Goal: Task Accomplishment & Management: Manage account settings

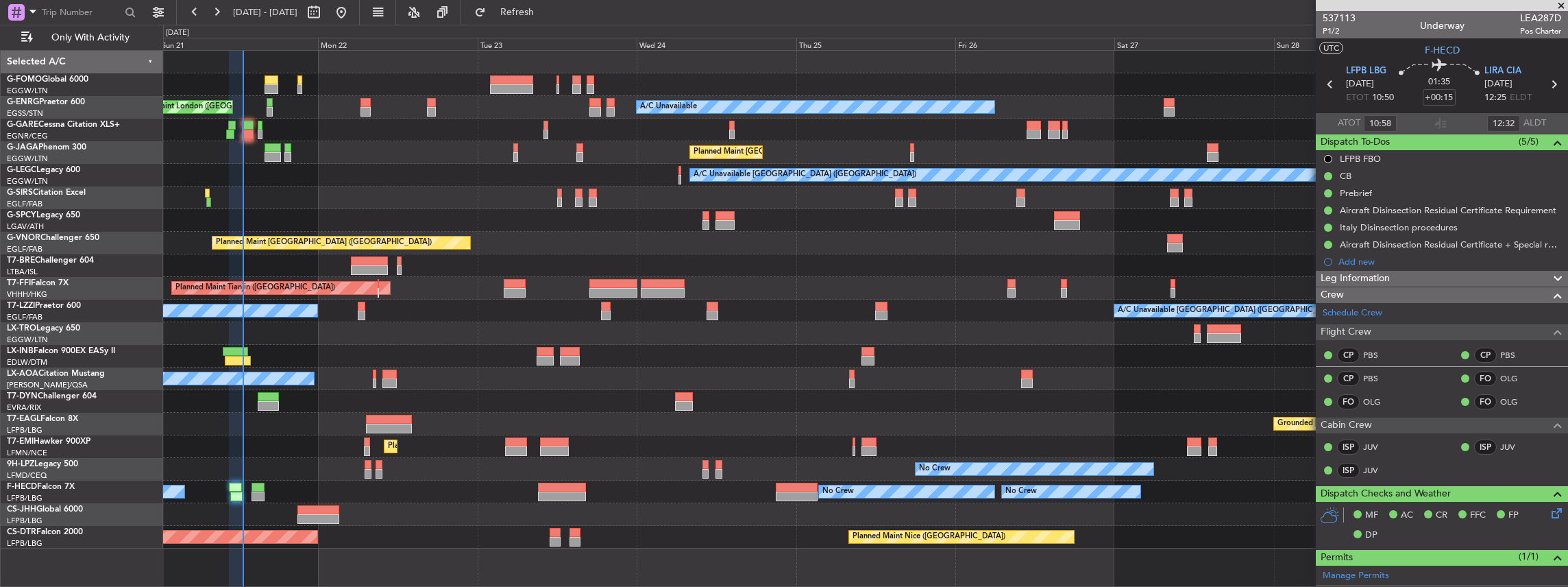
click at [254, 133] on div at bounding box center [865, 129] width 1405 height 23
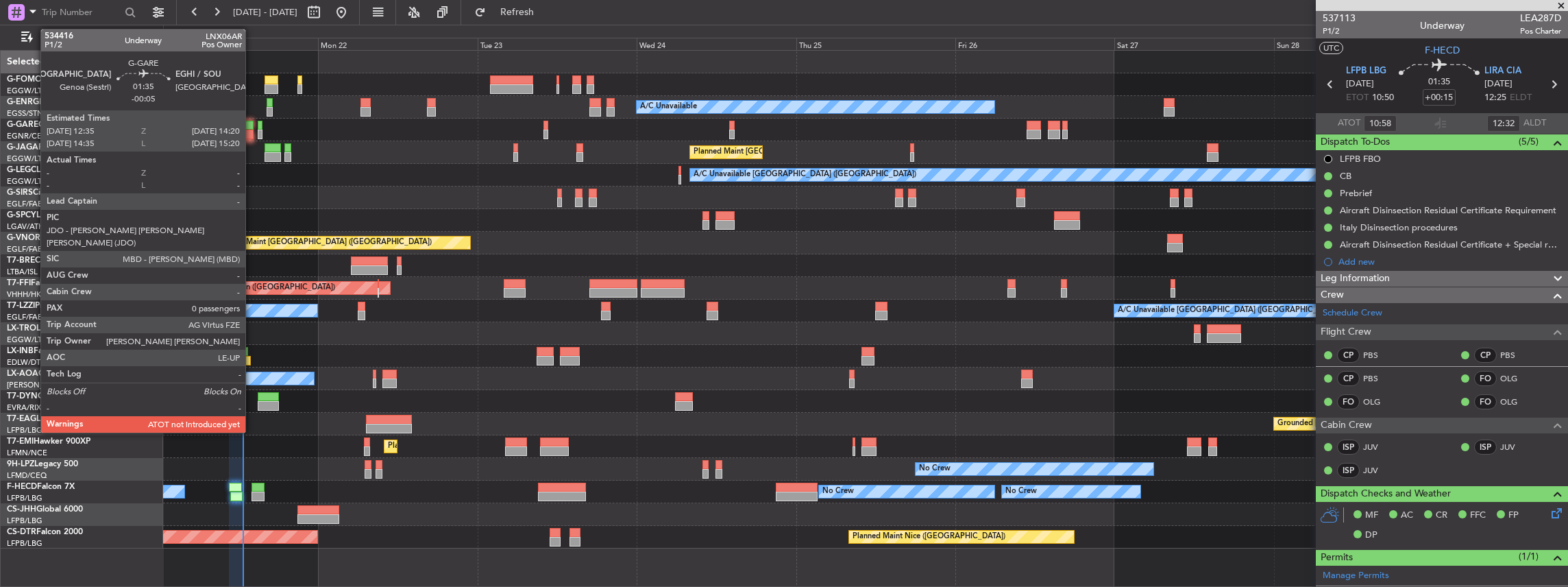
click at [252, 133] on div at bounding box center [248, 135] width 12 height 10
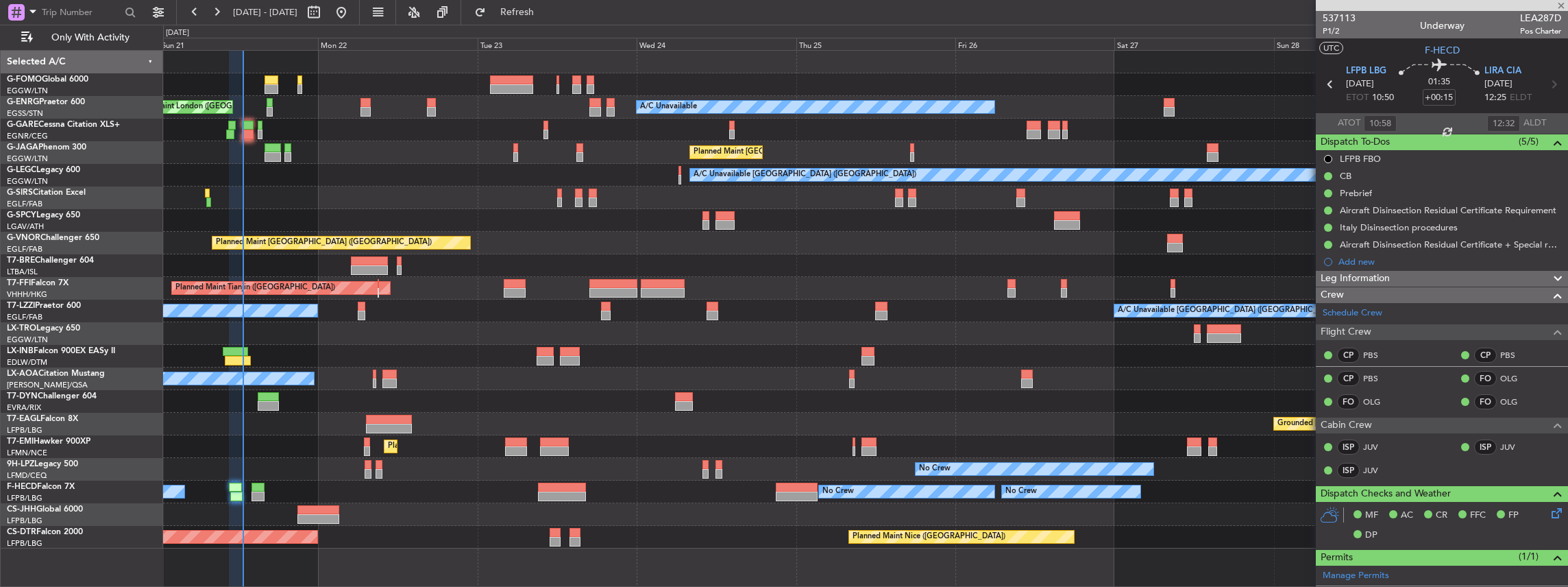
type input "-00:05"
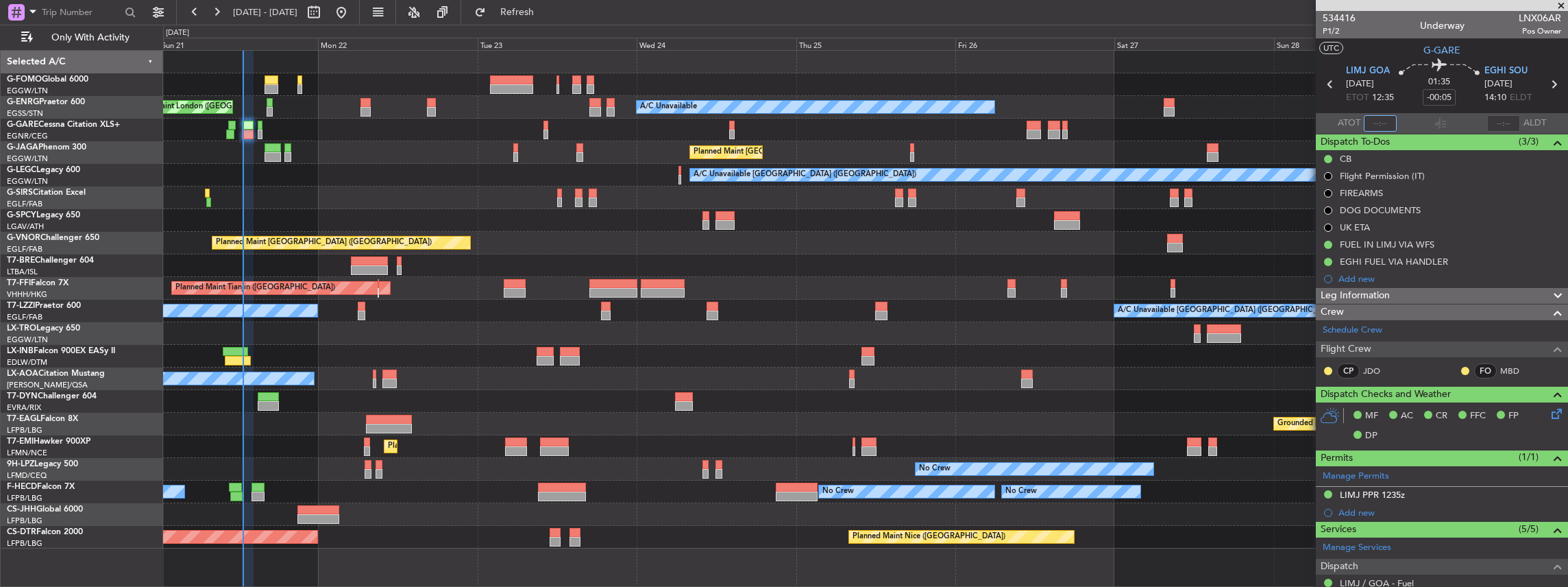
click at [1382, 124] on input "text" at bounding box center [1380, 123] width 32 height 17
click at [1383, 130] on input "text" at bounding box center [1380, 123] width 32 height 17
click at [1423, 122] on mat-tooltip-component "Estimated Take-Off Time" at bounding box center [1382, 122] width 109 height 36
type input "12:40"
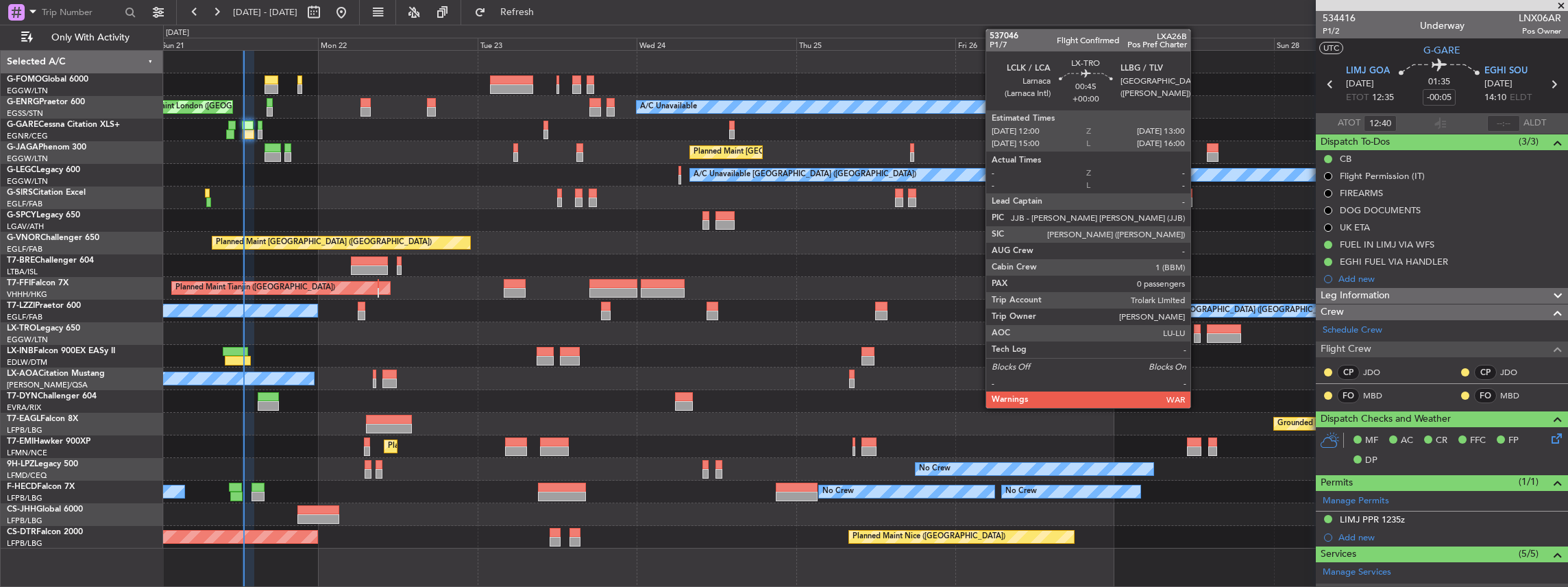
click at [1197, 333] on div at bounding box center [1197, 338] width 7 height 10
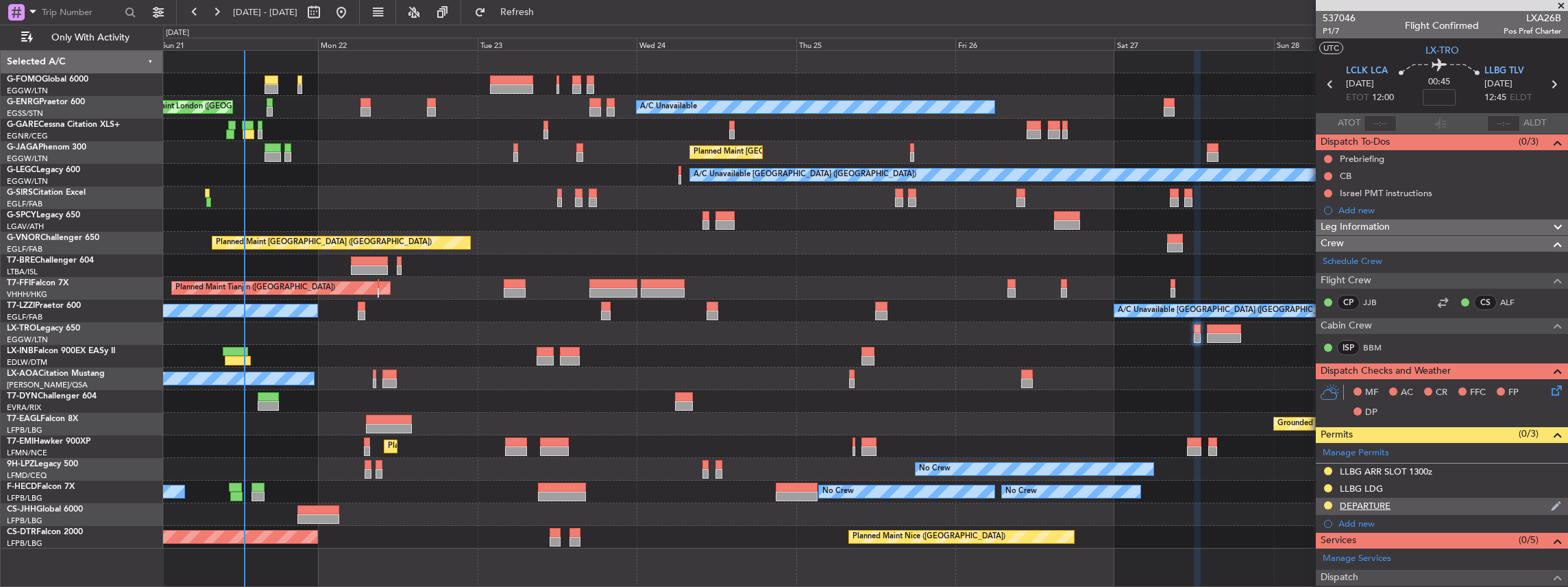
scroll to position [45, 0]
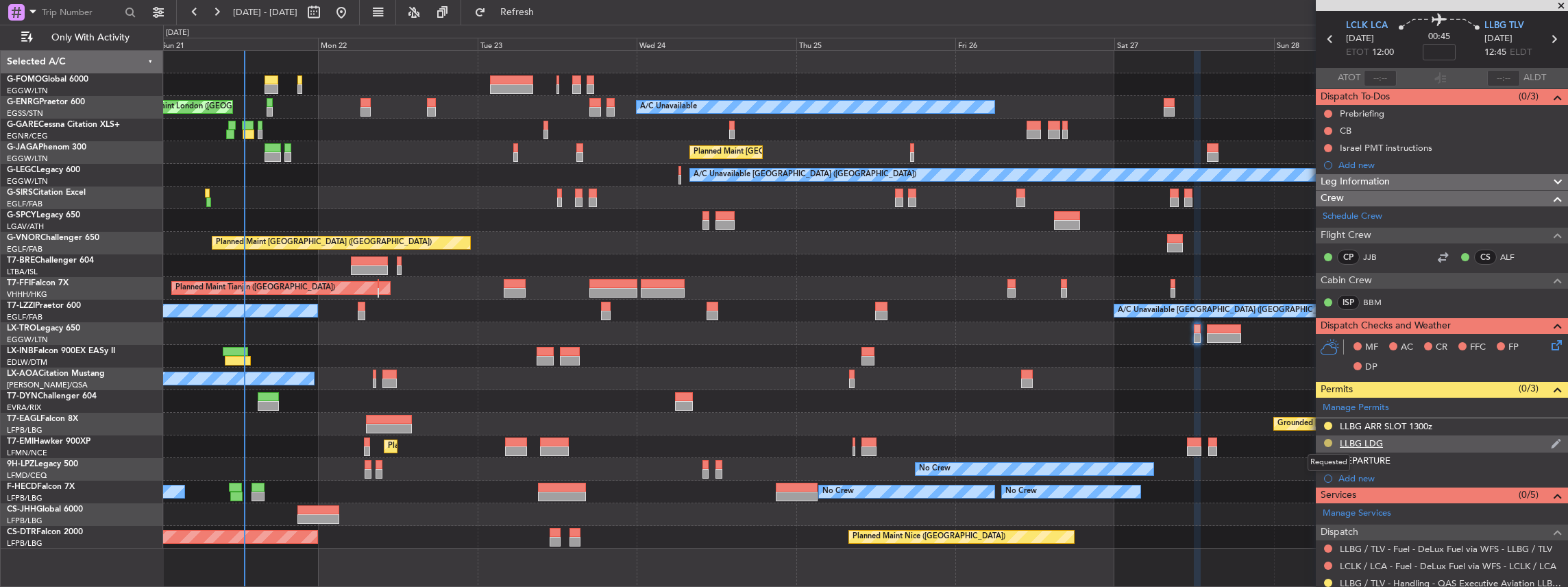
click at [1328, 439] on button at bounding box center [1328, 443] width 8 height 8
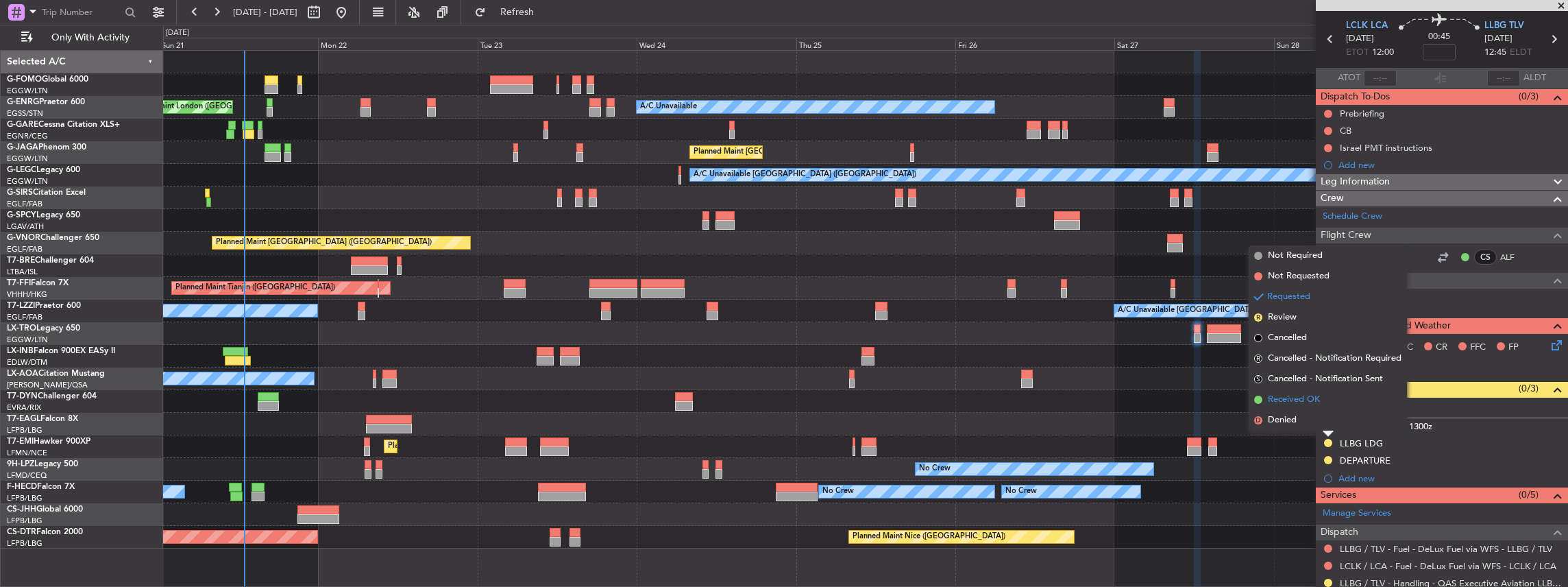
click at [1298, 403] on span "Received OK" at bounding box center [1293, 400] width 52 height 14
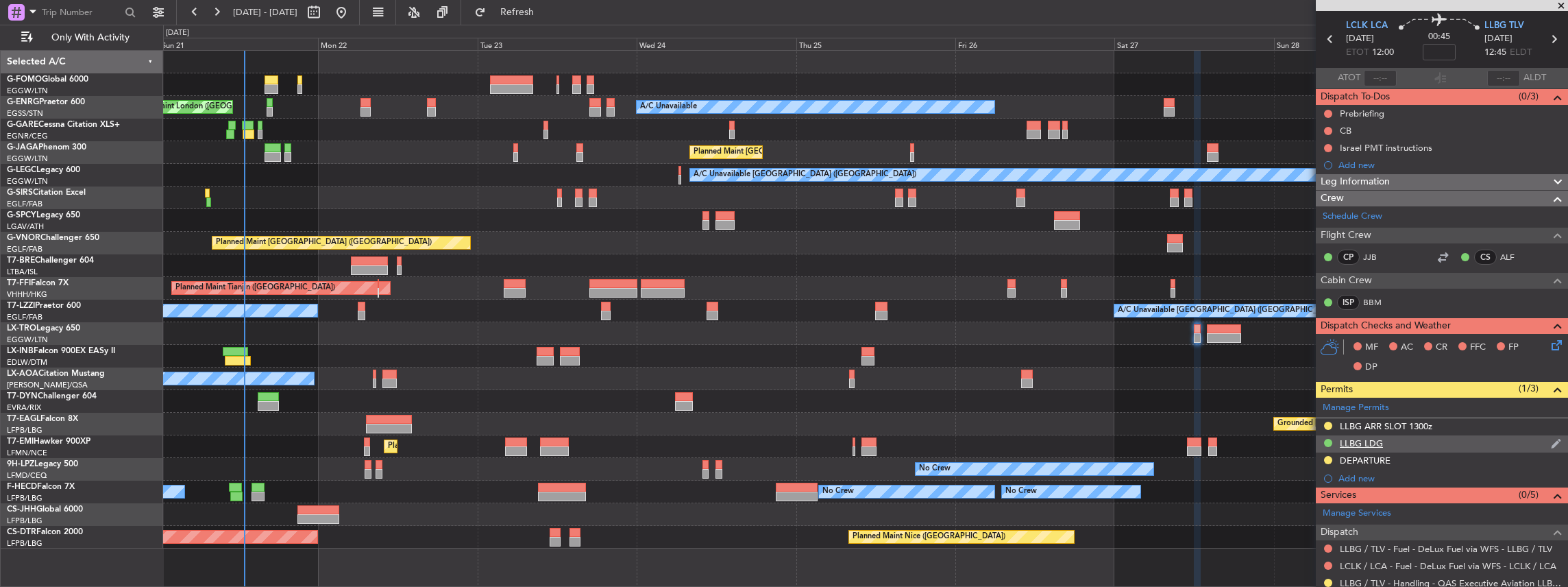
click at [1392, 435] on div "LLBG LDG" at bounding box center [1442, 443] width 252 height 17
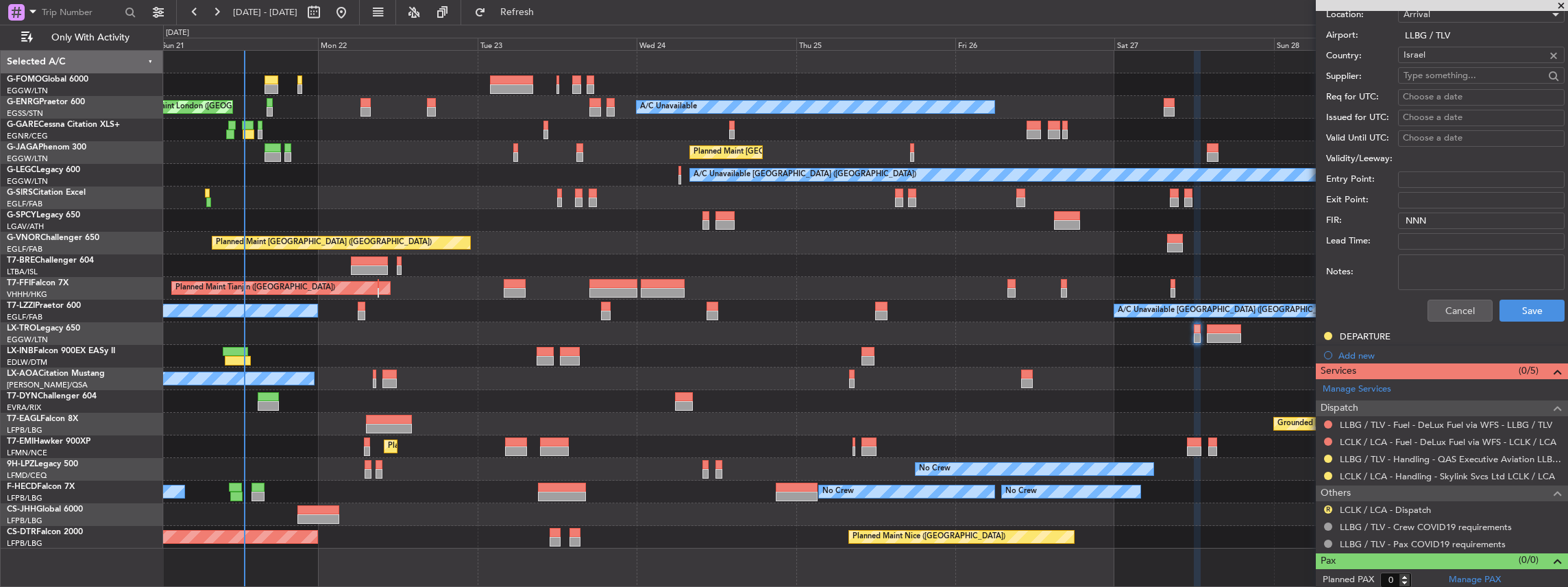
scroll to position [579, 0]
click at [1327, 454] on button at bounding box center [1328, 458] width 8 height 8
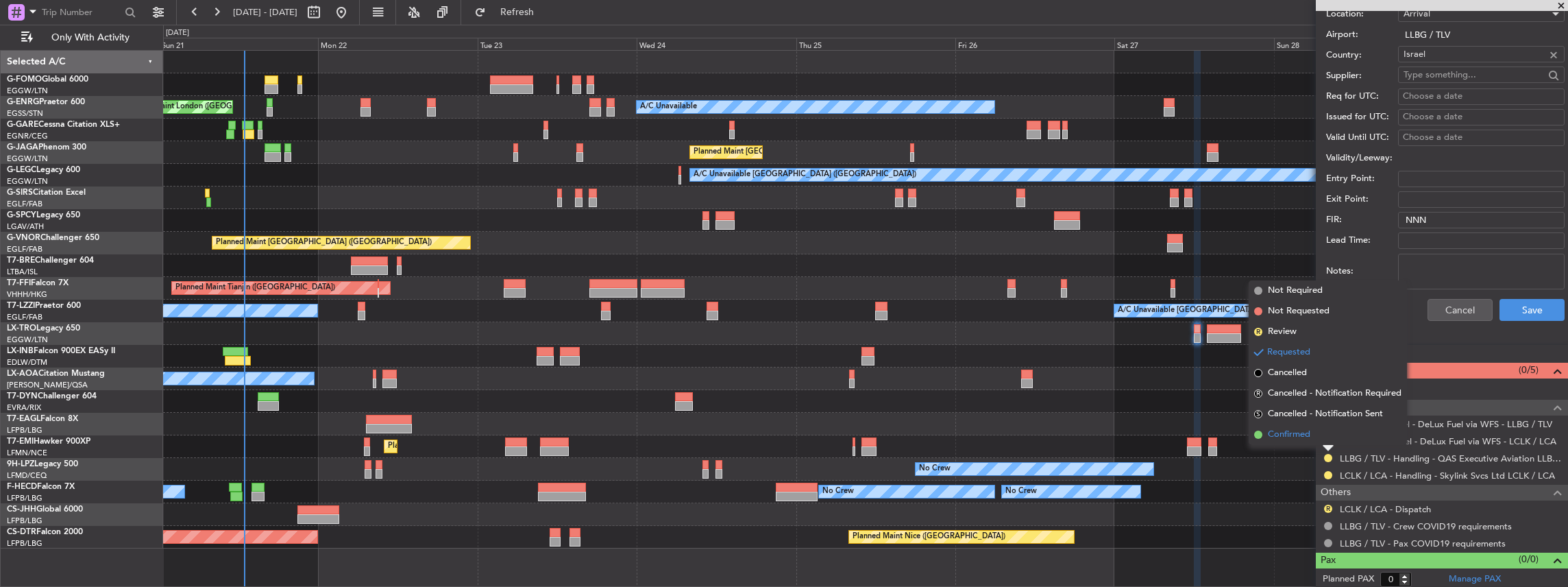
click at [1316, 439] on li "Confirmed" at bounding box center [1328, 434] width 158 height 21
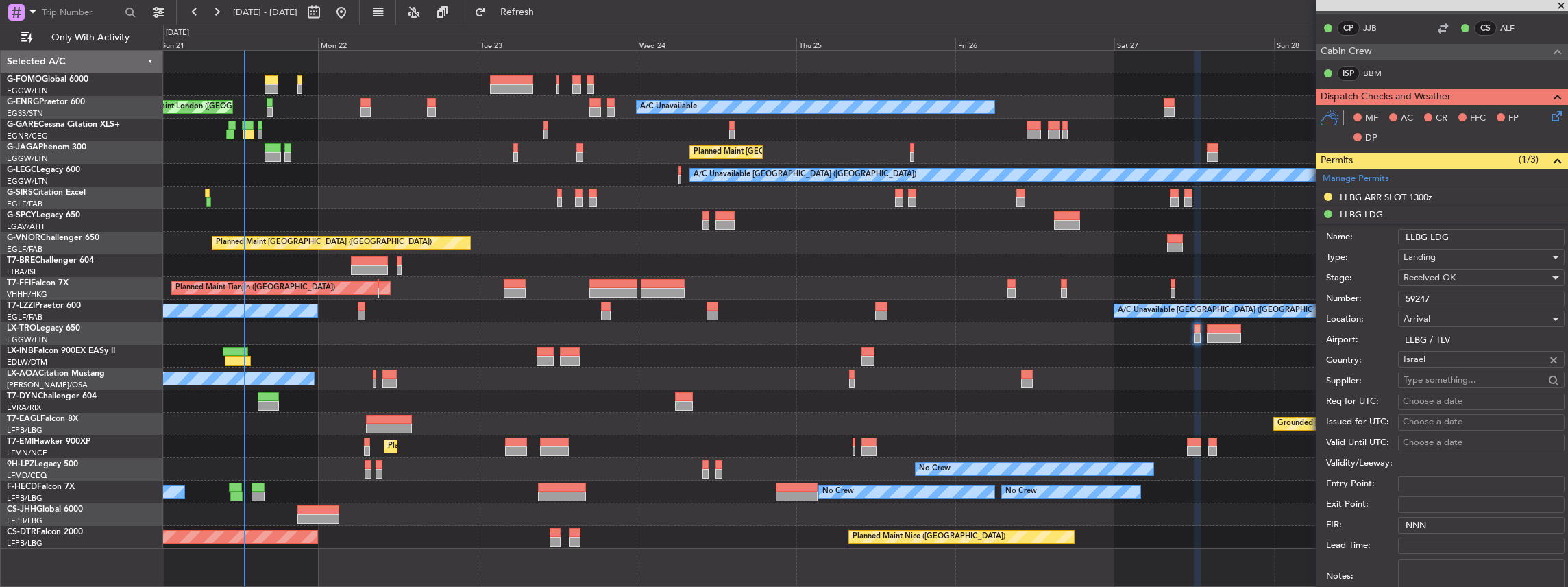
scroll to position [319, 0]
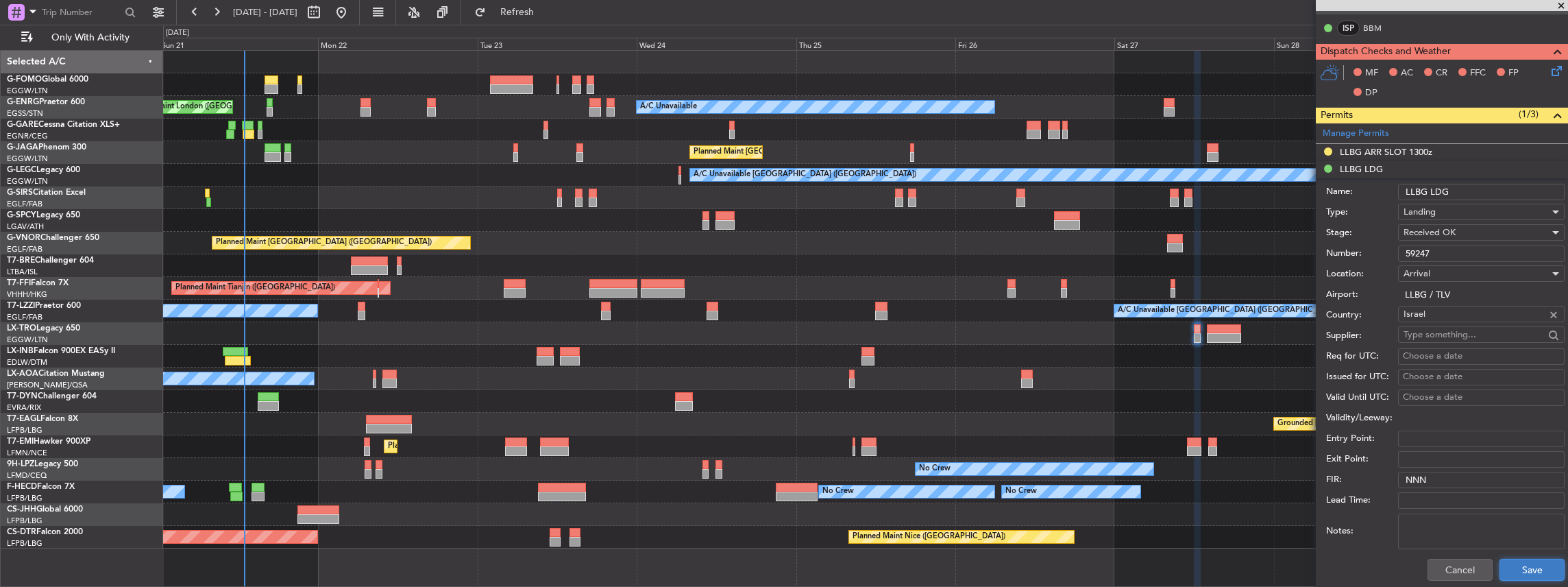
click at [1534, 565] on button "Save" at bounding box center [1533, 569] width 65 height 22
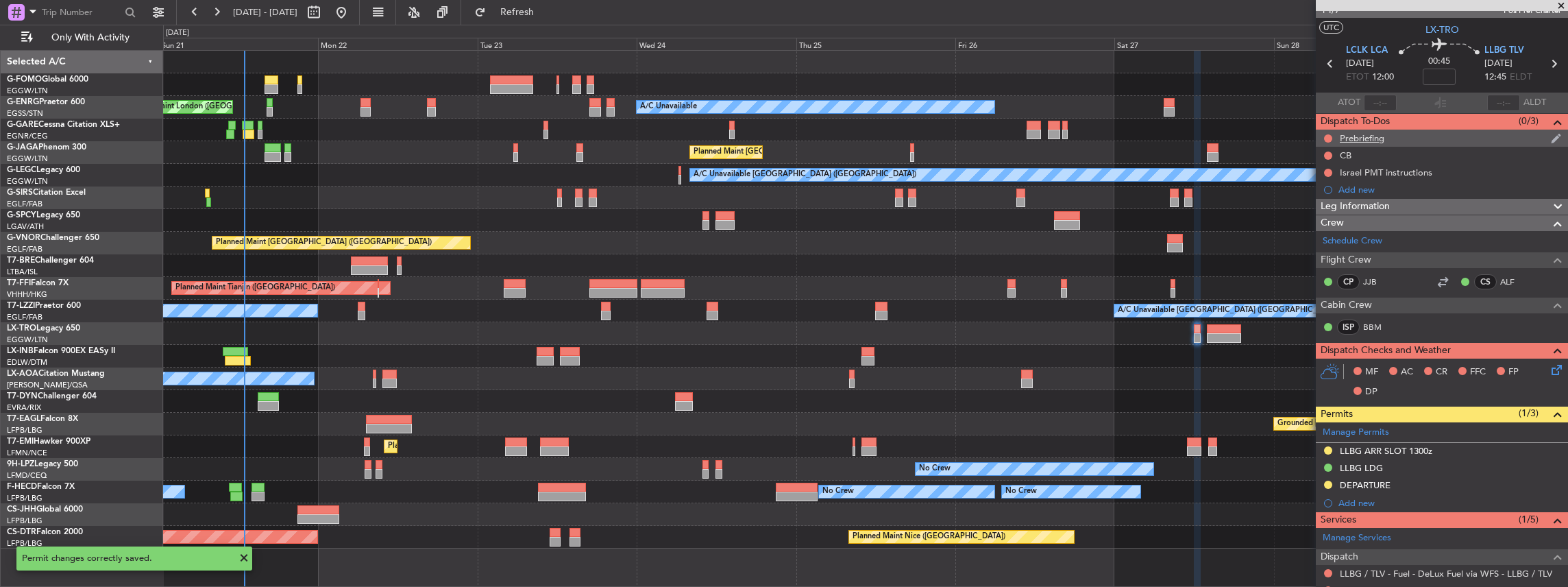
scroll to position [0, 0]
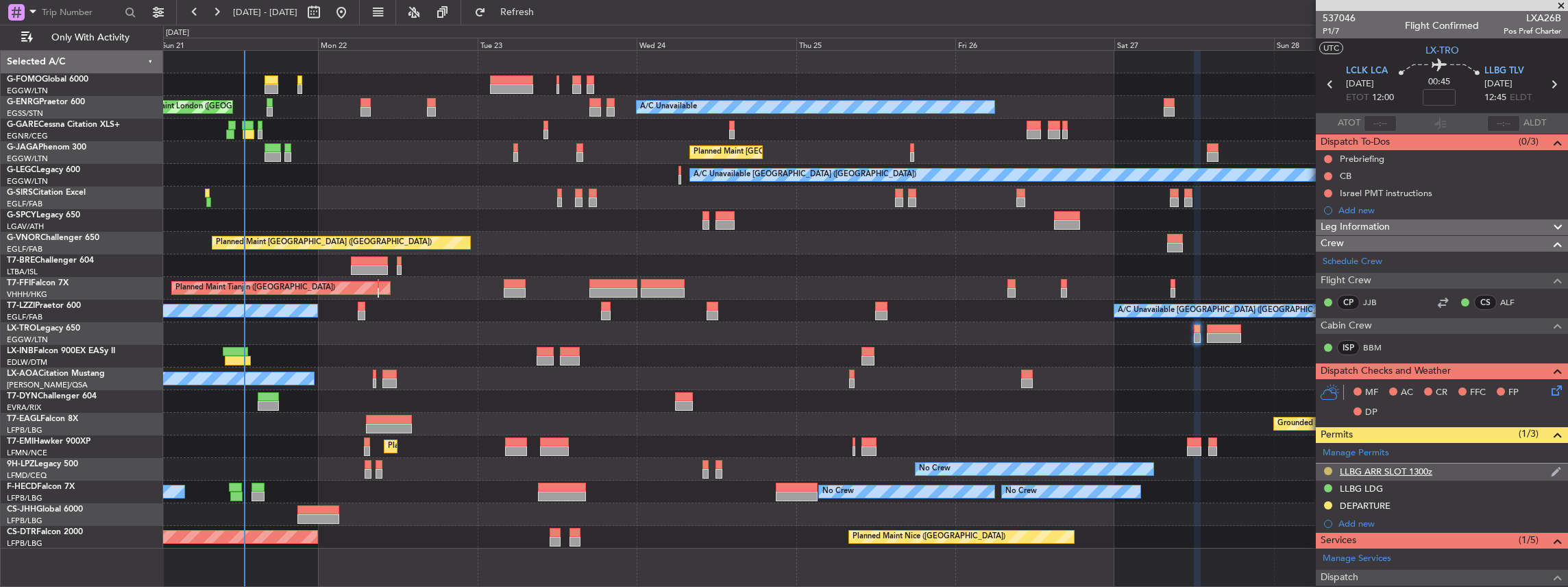
click at [1330, 471] on button at bounding box center [1328, 471] width 8 height 8
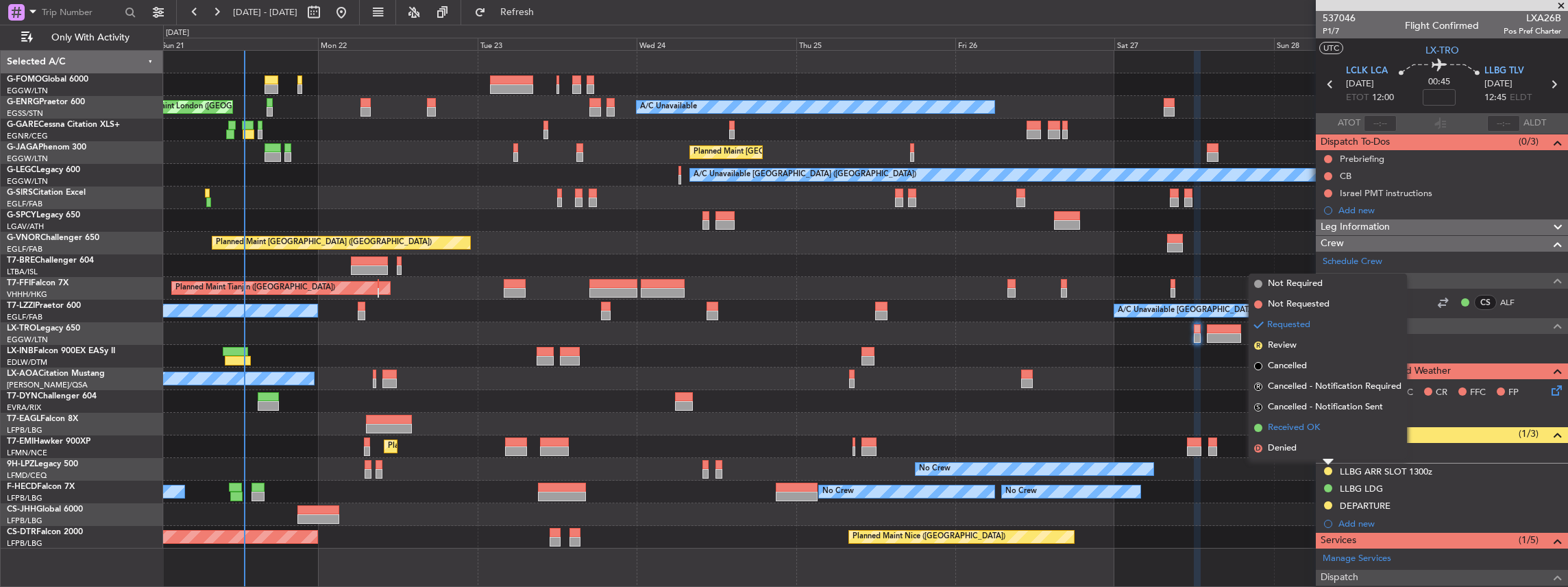
click at [1298, 430] on span "Received OK" at bounding box center [1293, 428] width 52 height 14
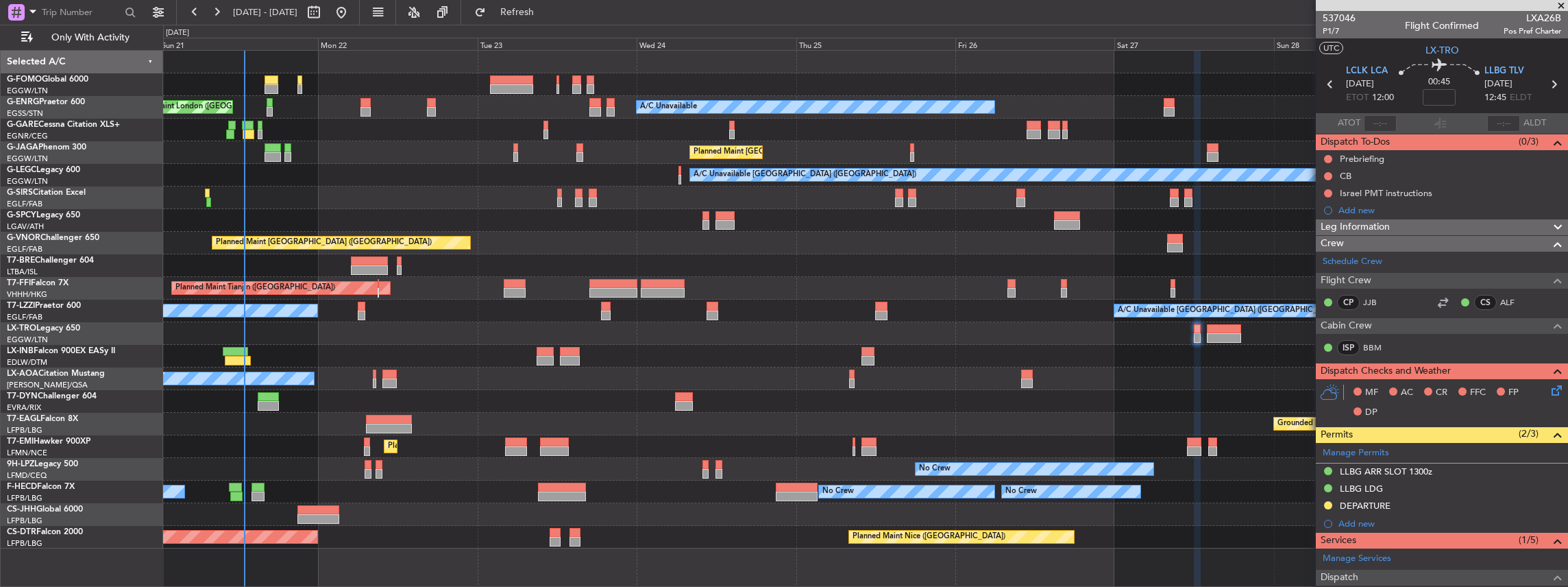
click at [1551, 81] on icon at bounding box center [1553, 85] width 18 height 18
type input "2"
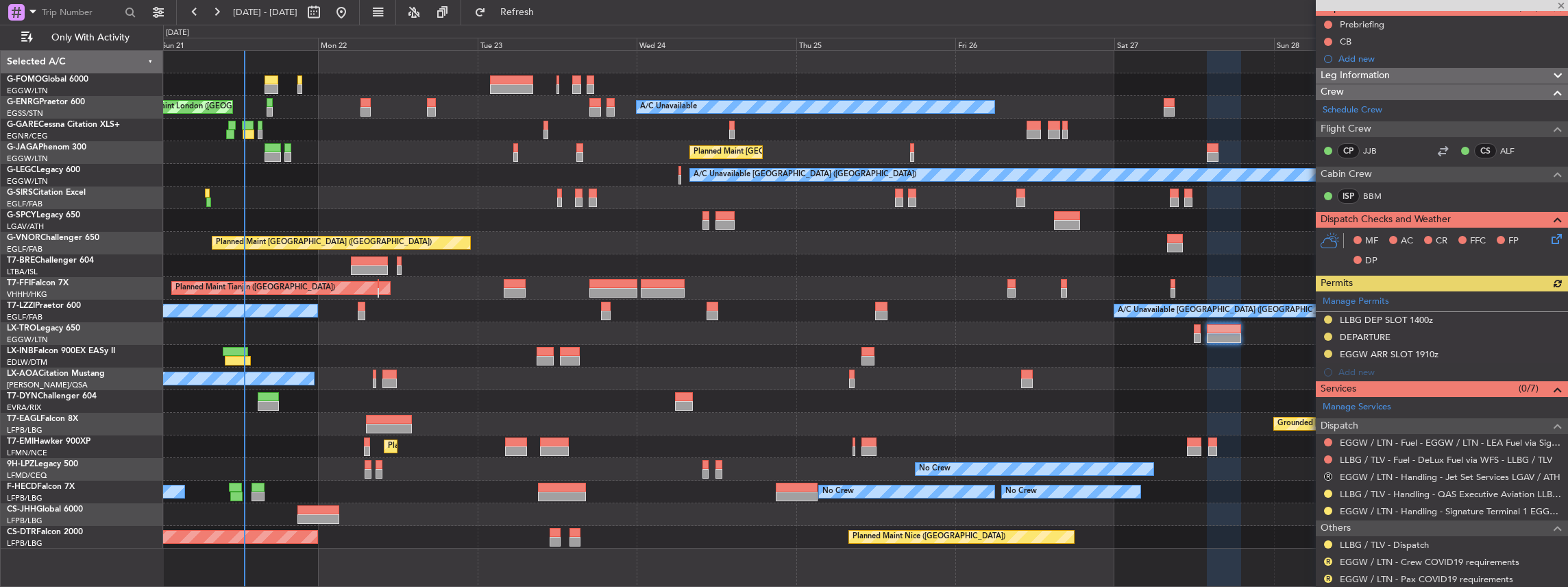
scroll to position [137, 0]
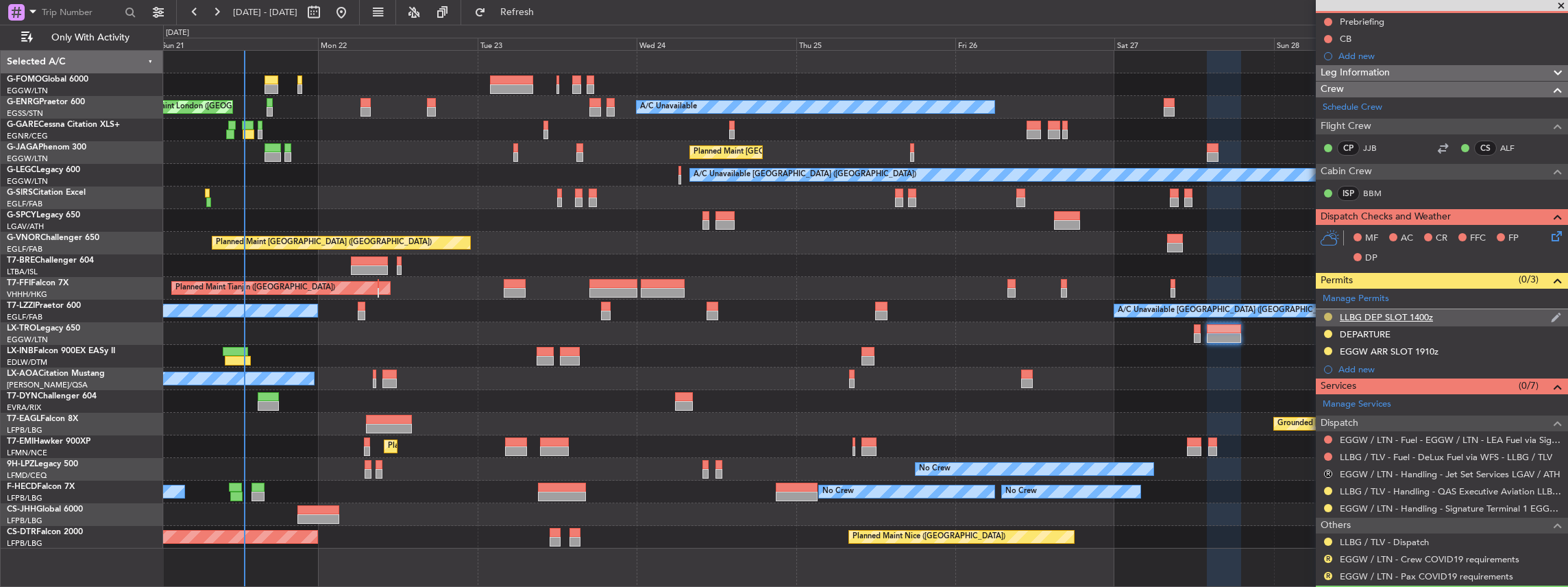
click at [1326, 314] on button at bounding box center [1328, 317] width 8 height 8
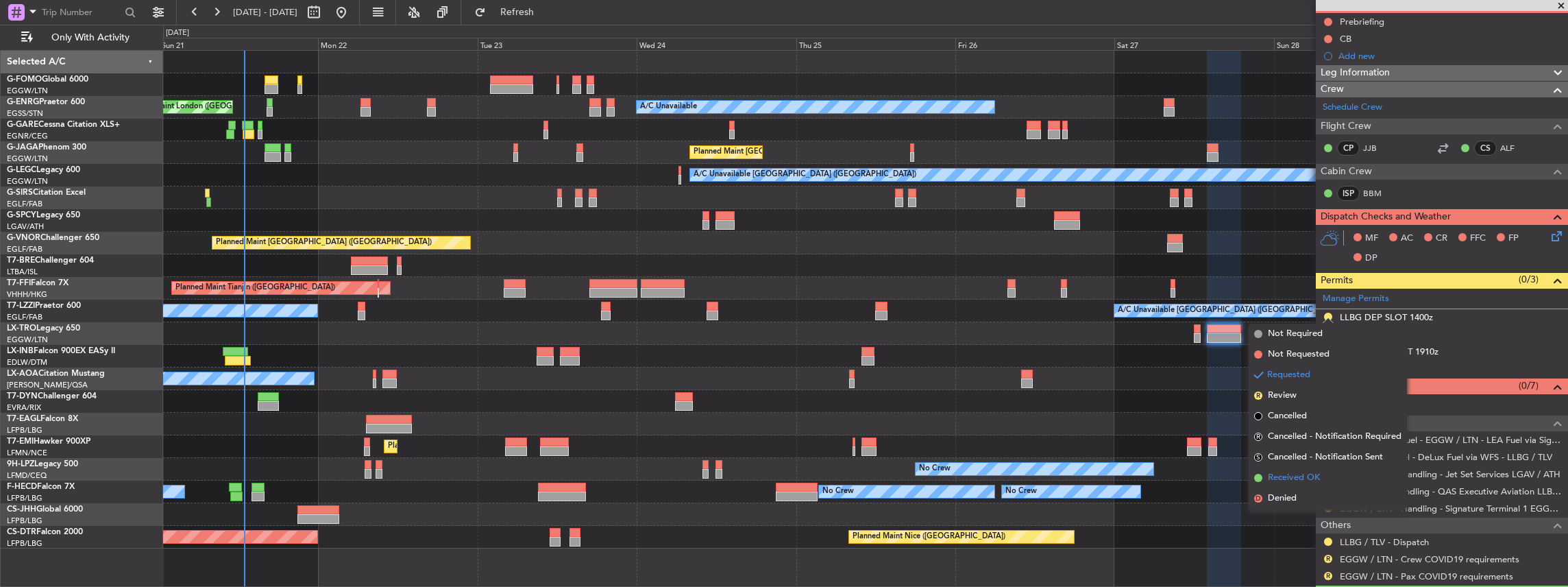
click at [1294, 476] on span "Received OK" at bounding box center [1293, 478] width 52 height 14
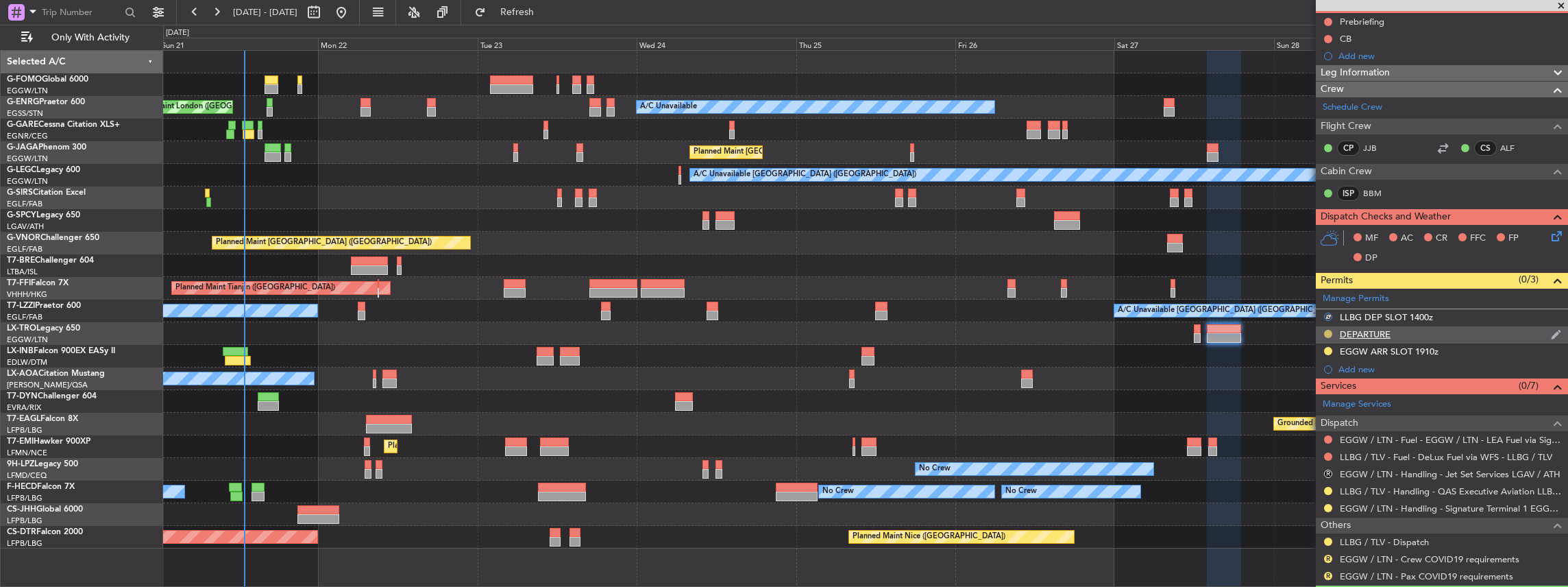
click at [1332, 333] on button at bounding box center [1328, 334] width 8 height 8
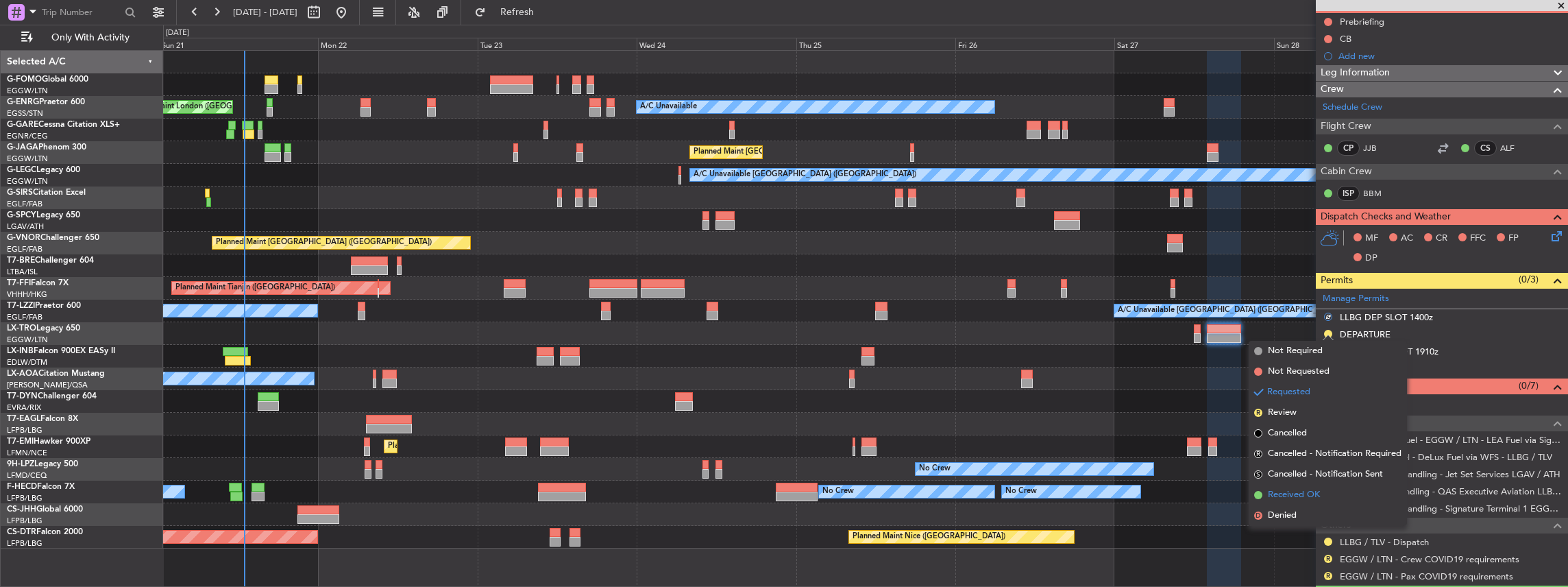
click at [1305, 489] on span "Received OK" at bounding box center [1293, 495] width 52 height 14
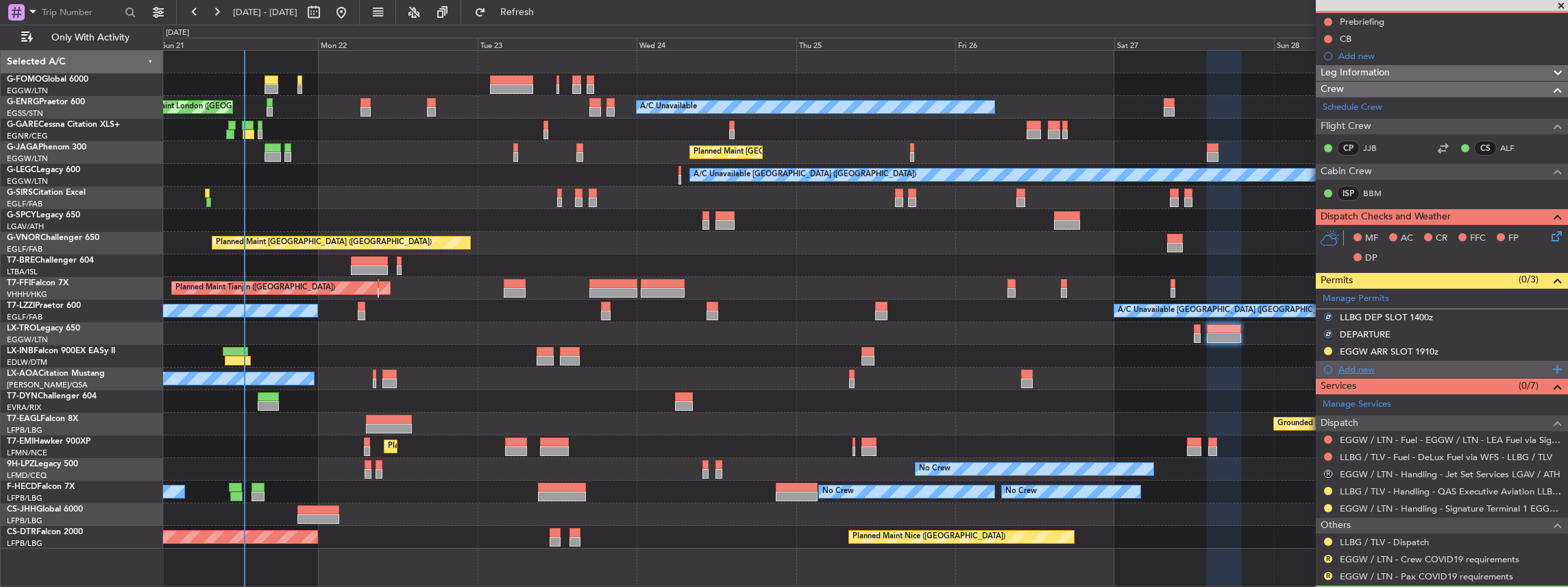
scroll to position [228, 0]
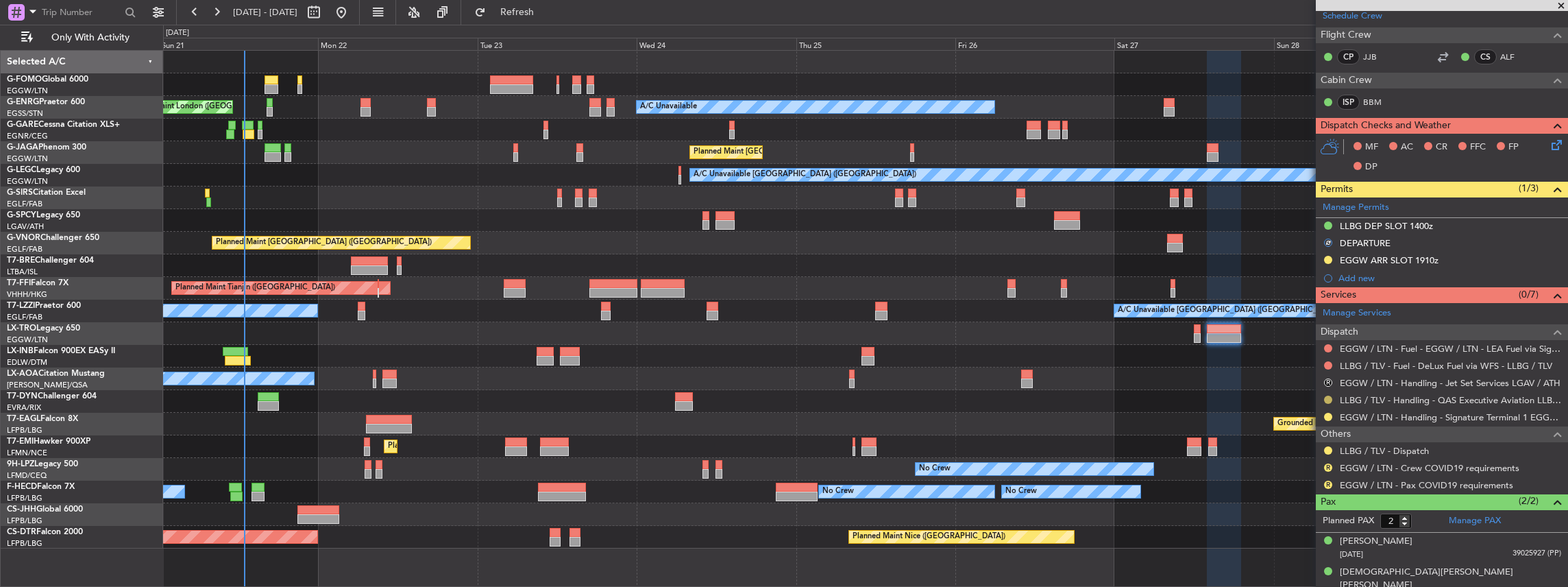
click at [1328, 396] on button at bounding box center [1328, 400] width 8 height 8
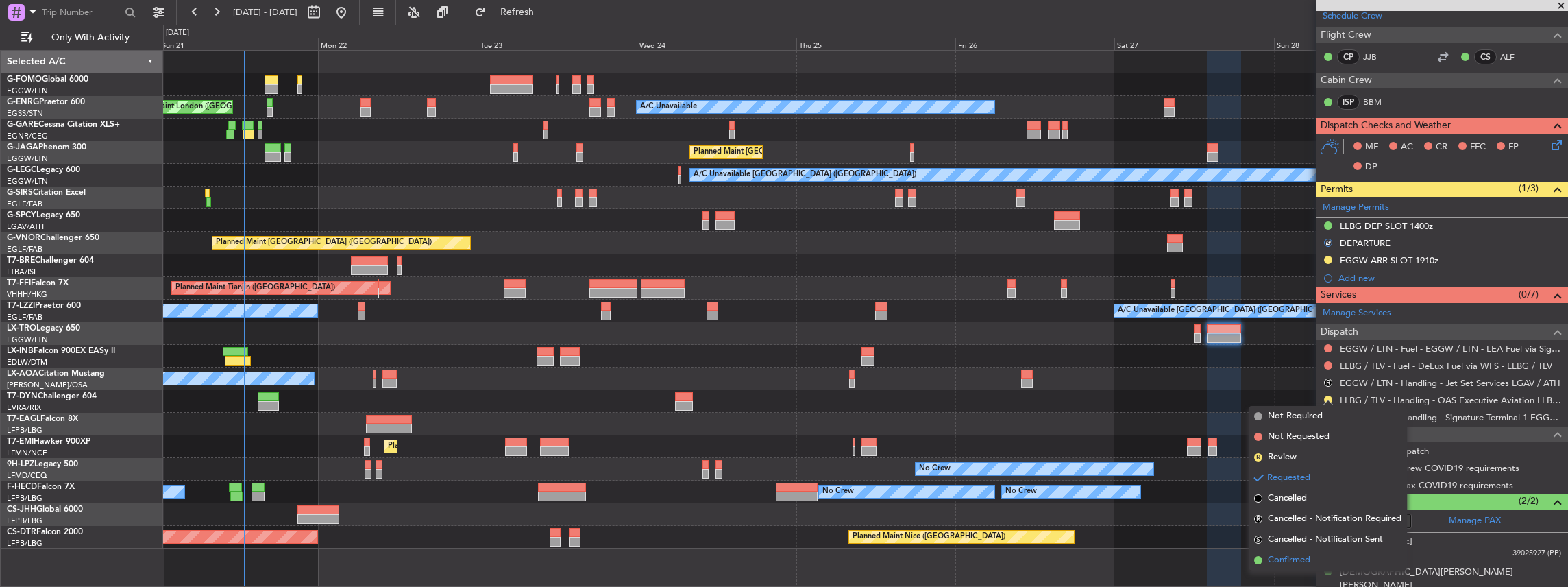
click at [1283, 561] on span "Confirmed" at bounding box center [1288, 560] width 42 height 14
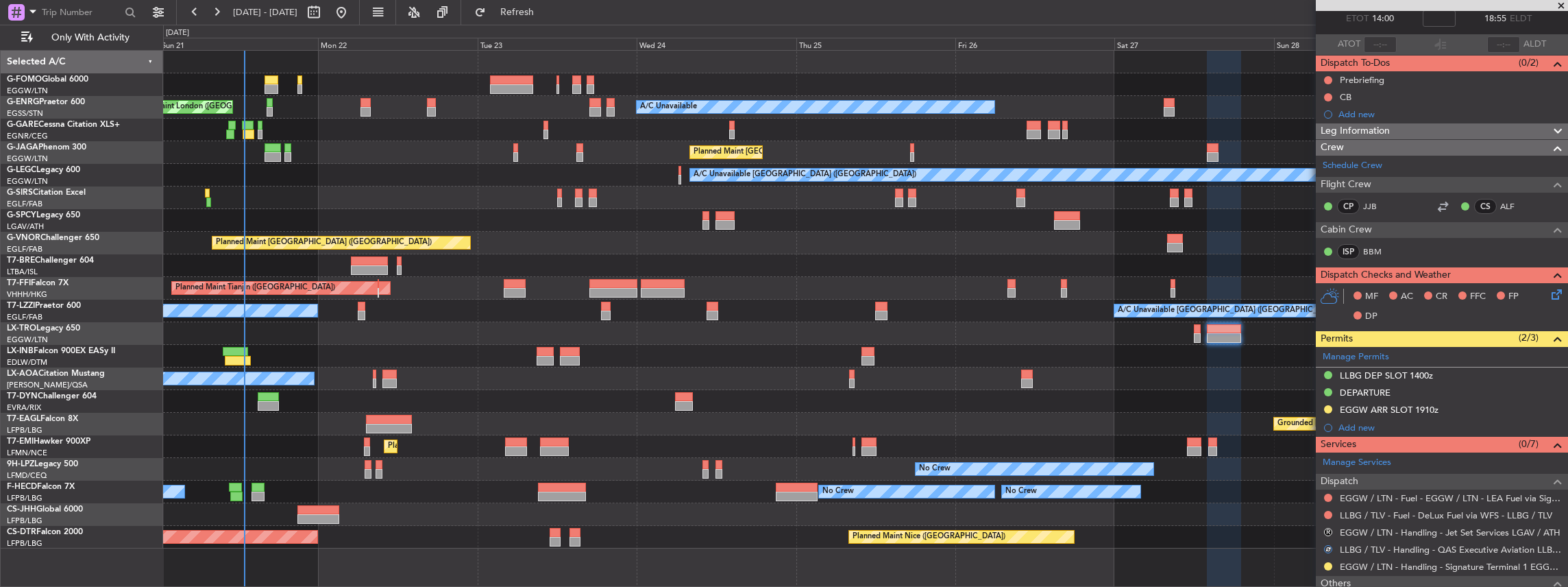
scroll to position [92, 0]
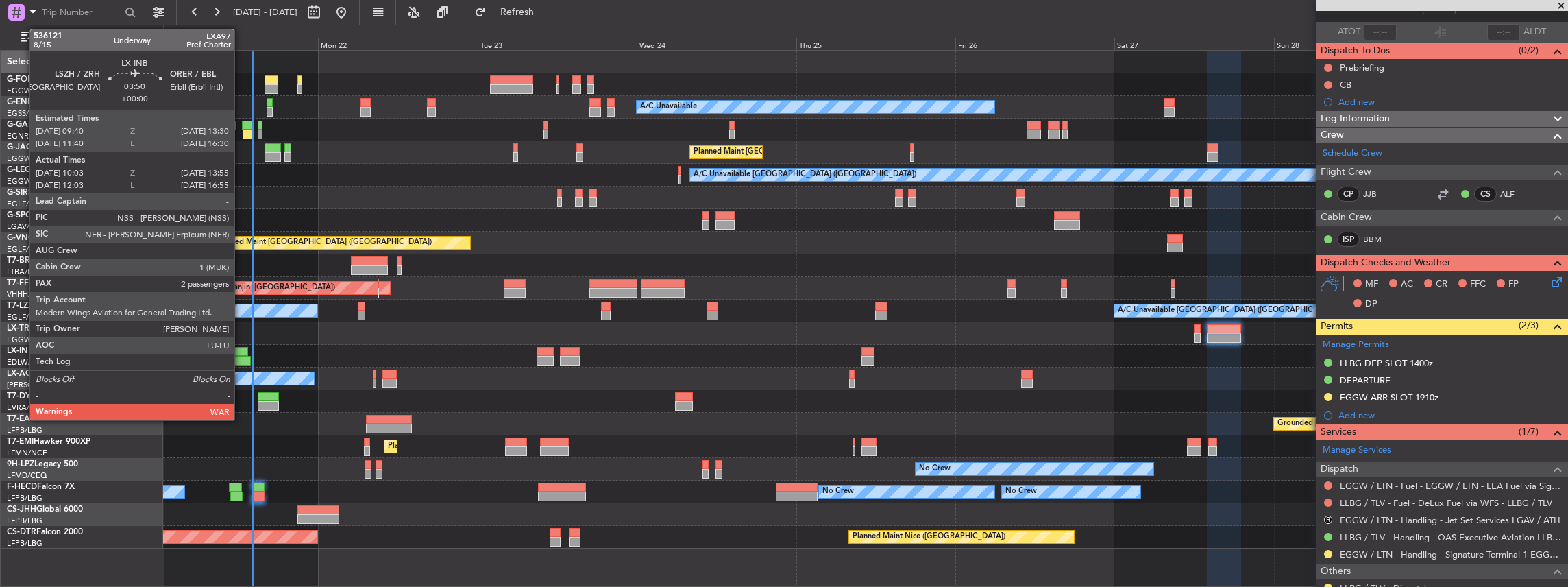
click at [241, 351] on div at bounding box center [235, 352] width 26 height 10
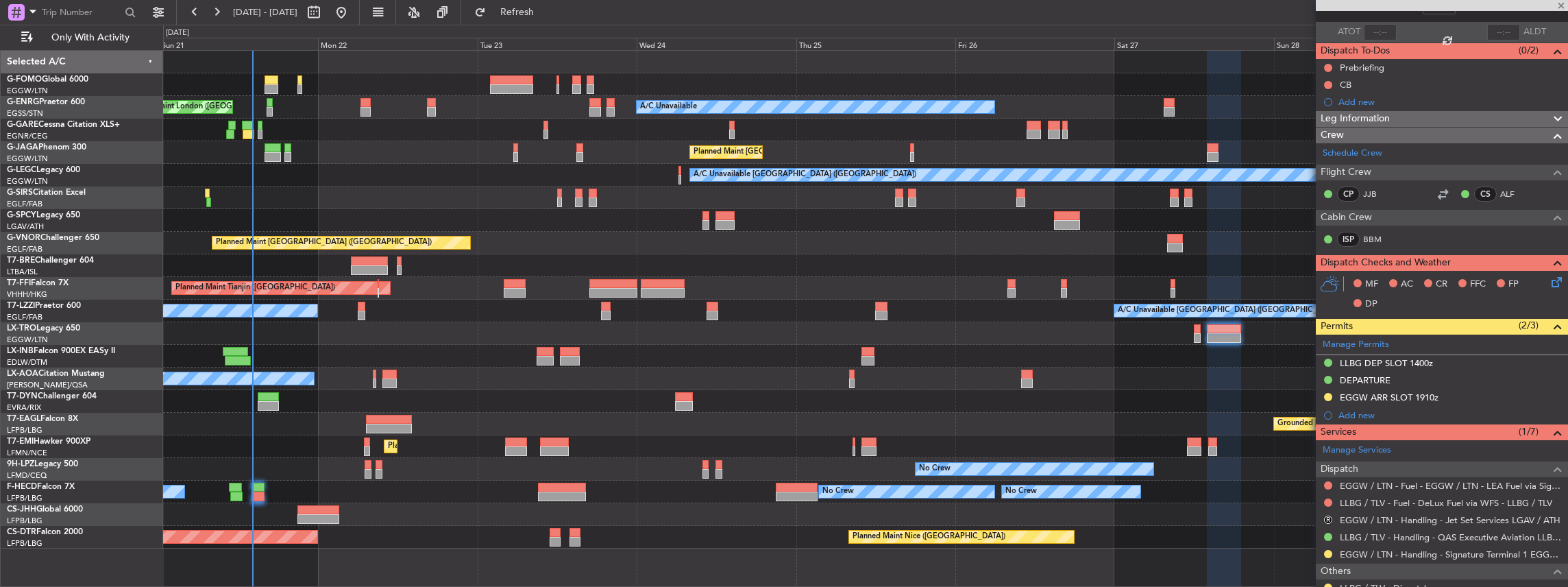
type input "10:03"
type input "13:55"
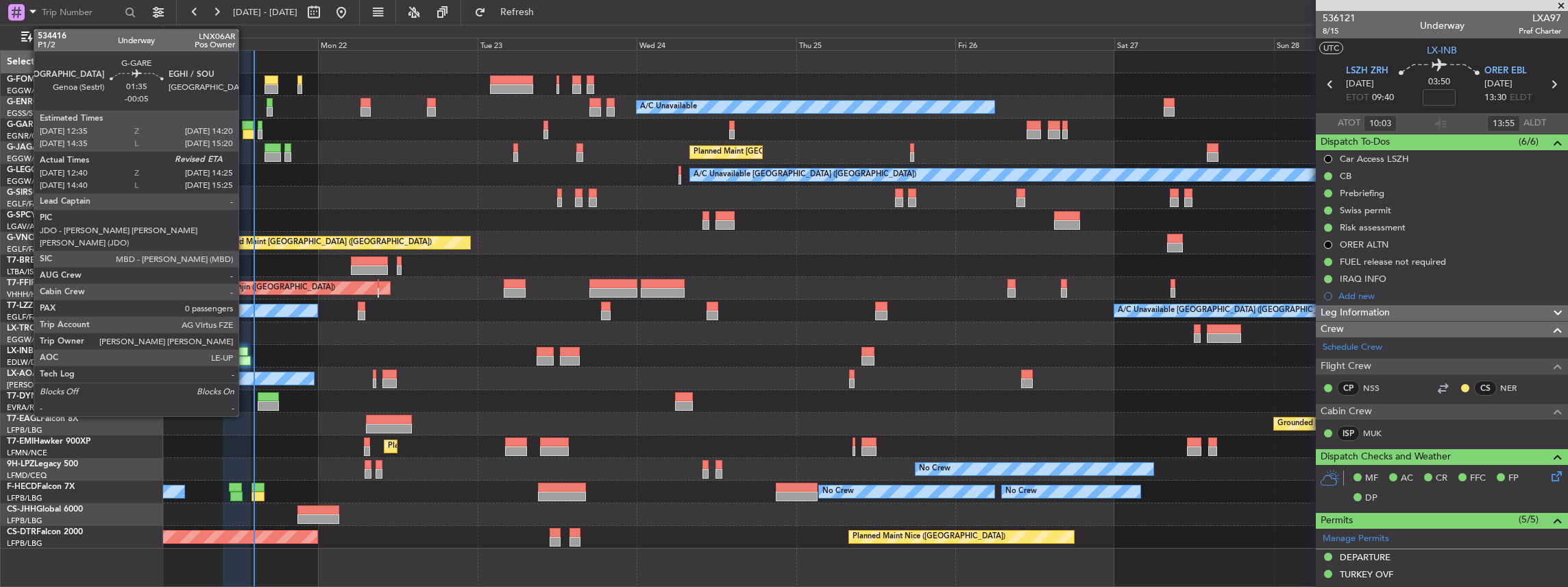
click at [245, 130] on div at bounding box center [248, 135] width 12 height 10
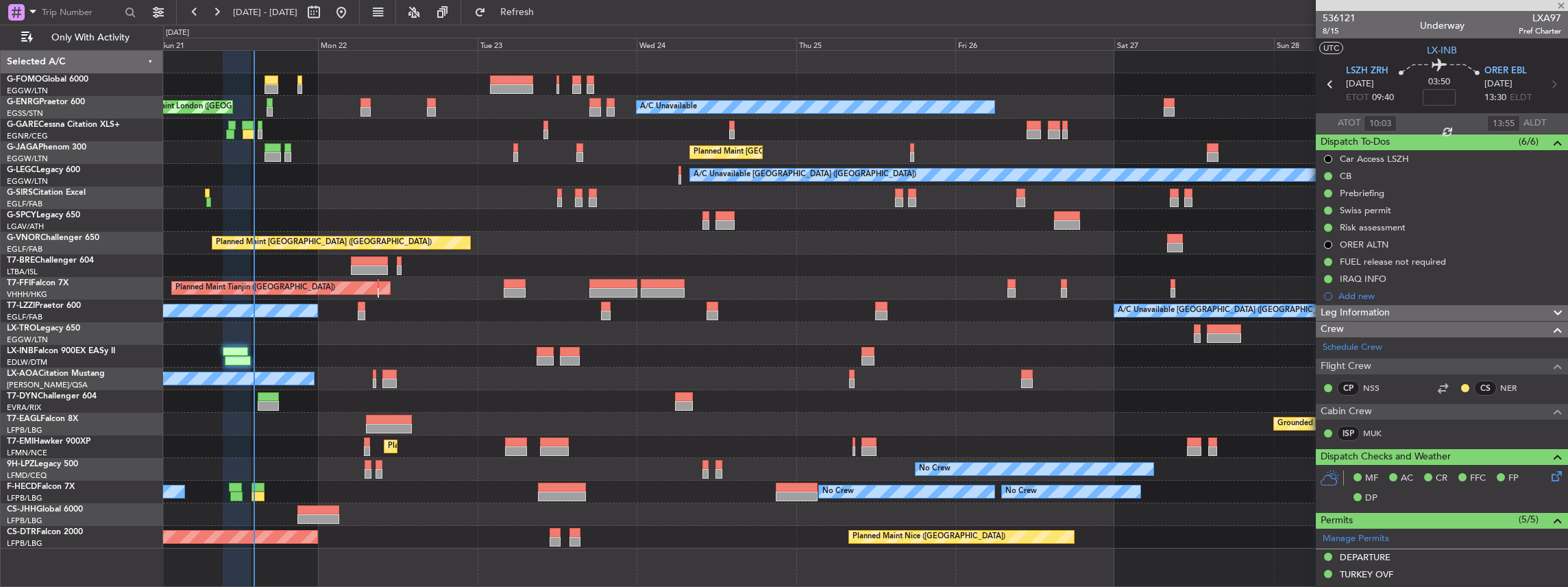
type input "-00:05"
type input "12:40"
type input "0"
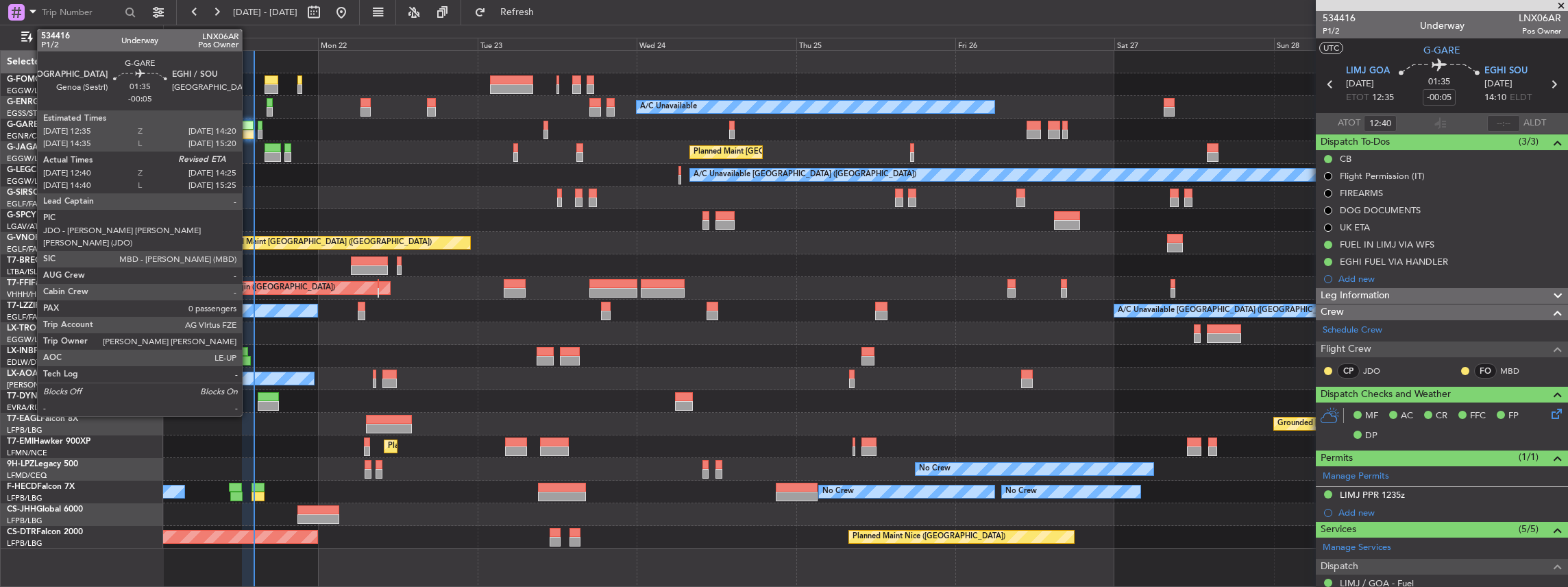
click at [249, 129] on div at bounding box center [248, 126] width 12 height 10
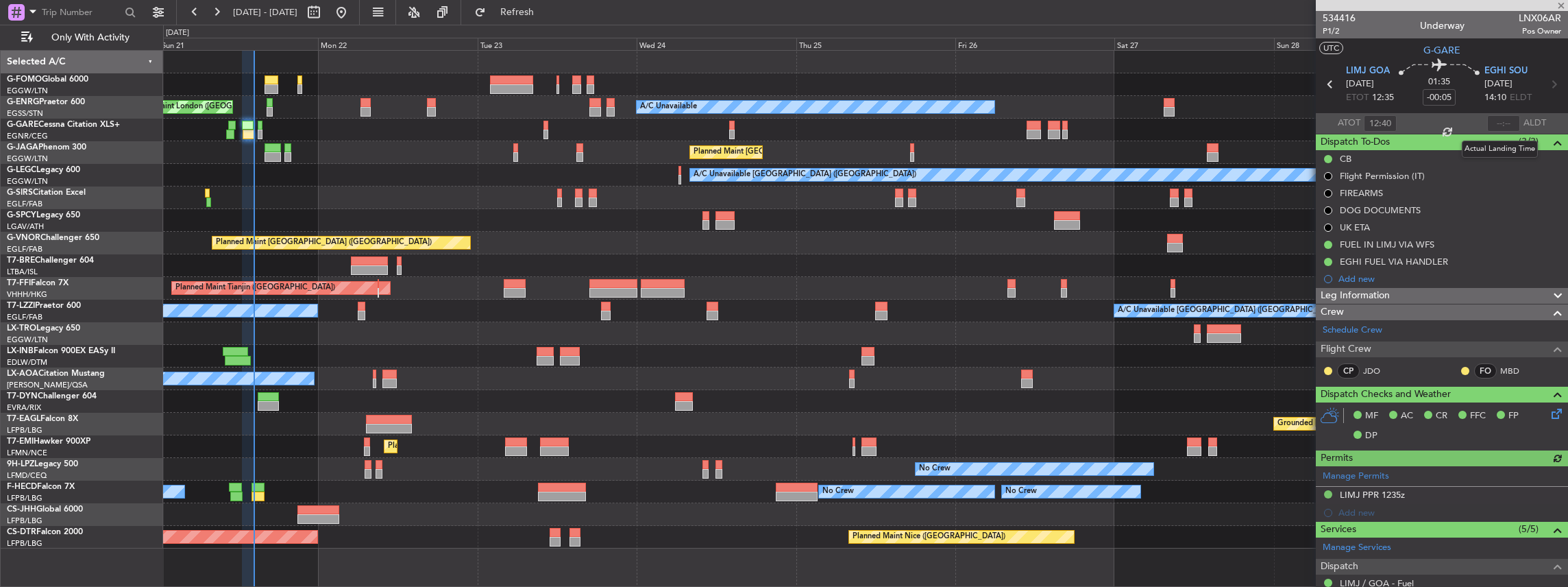
click at [1500, 123] on div at bounding box center [1503, 123] width 32 height 17
click at [1500, 123] on input "text" at bounding box center [1503, 123] width 32 height 17
click at [1505, 126] on div "Estimated Landing Time" at bounding box center [1492, 122] width 90 height 17
click at [1496, 118] on input "text" at bounding box center [1503, 123] width 32 height 17
type input "14:18"
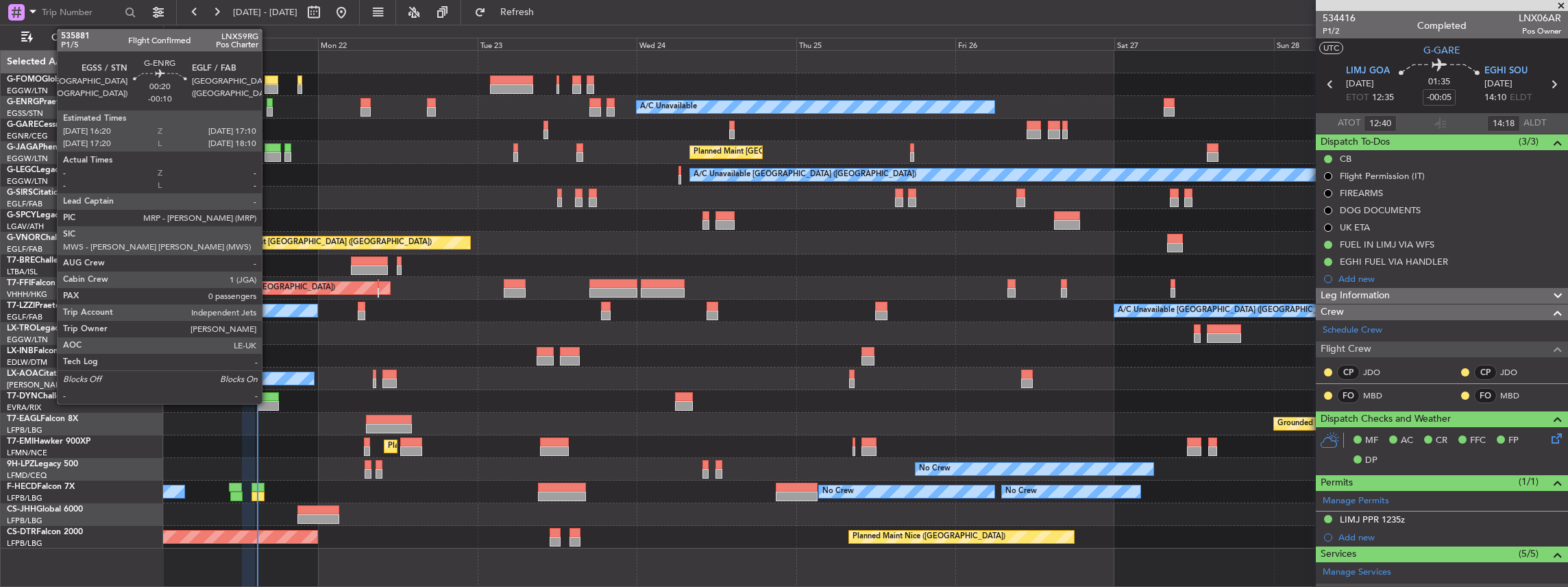
click at [269, 101] on div at bounding box center [270, 103] width 6 height 10
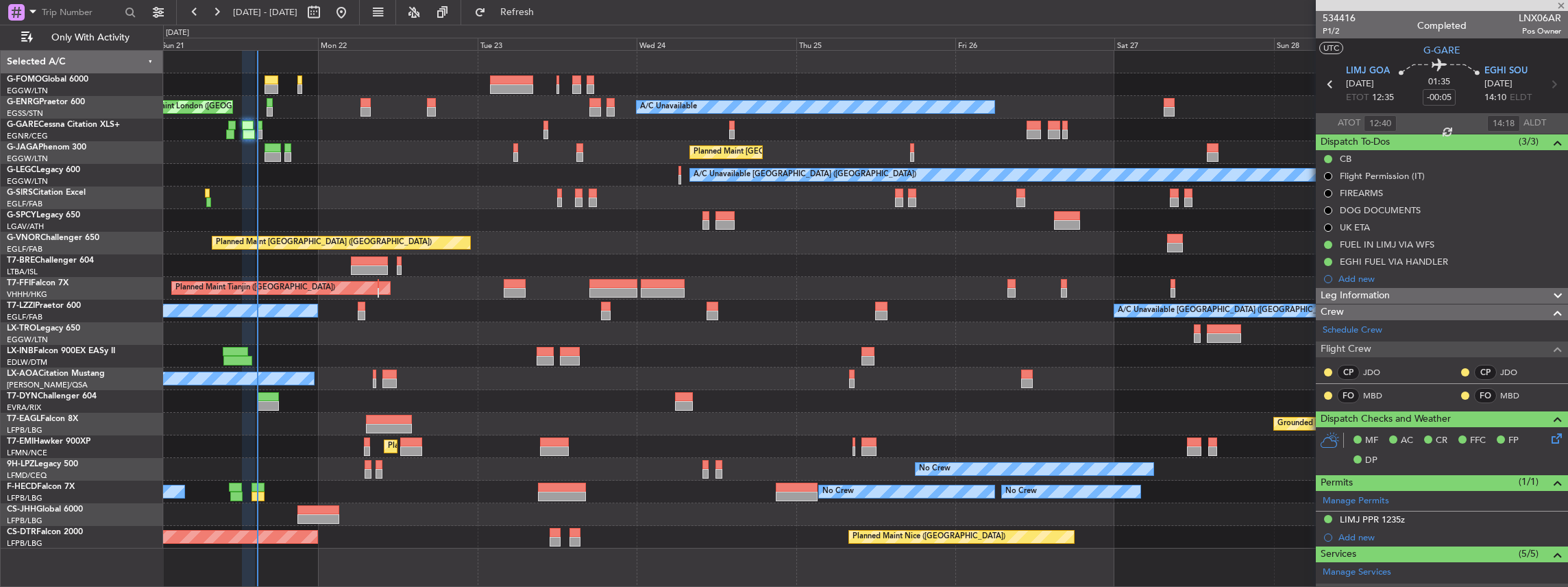
type input "-00:10"
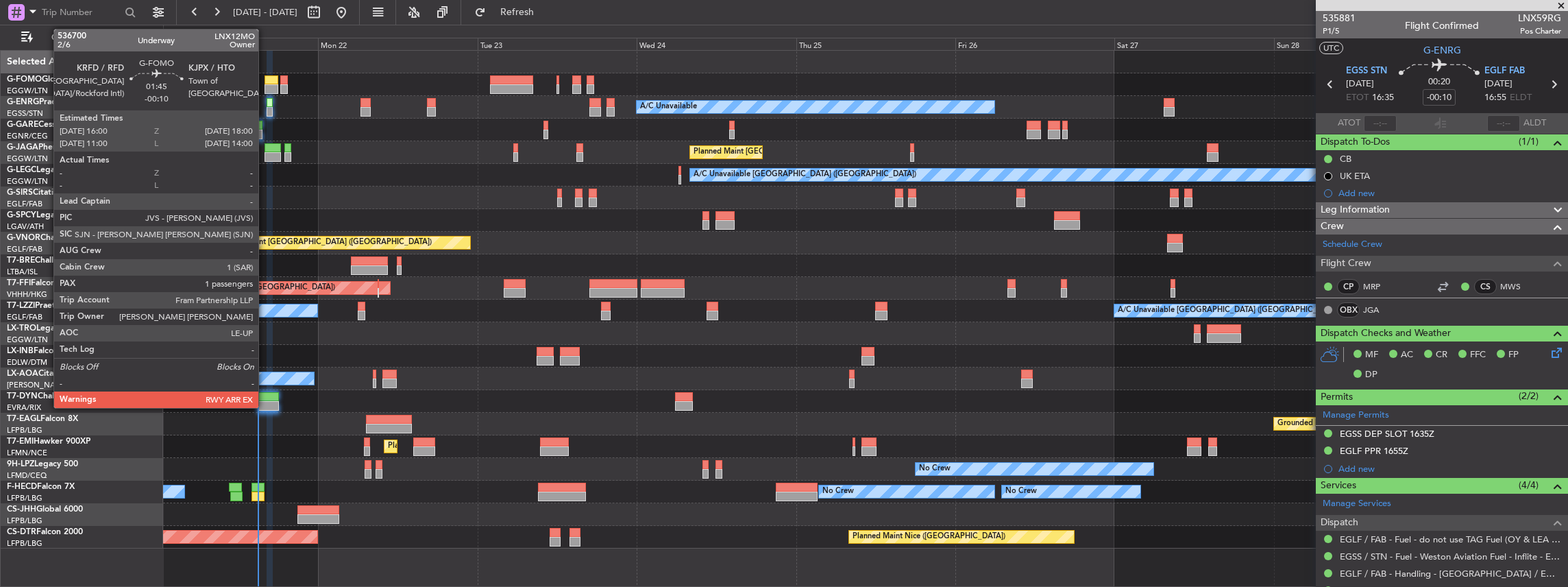
click at [266, 85] on div at bounding box center [272, 90] width 14 height 10
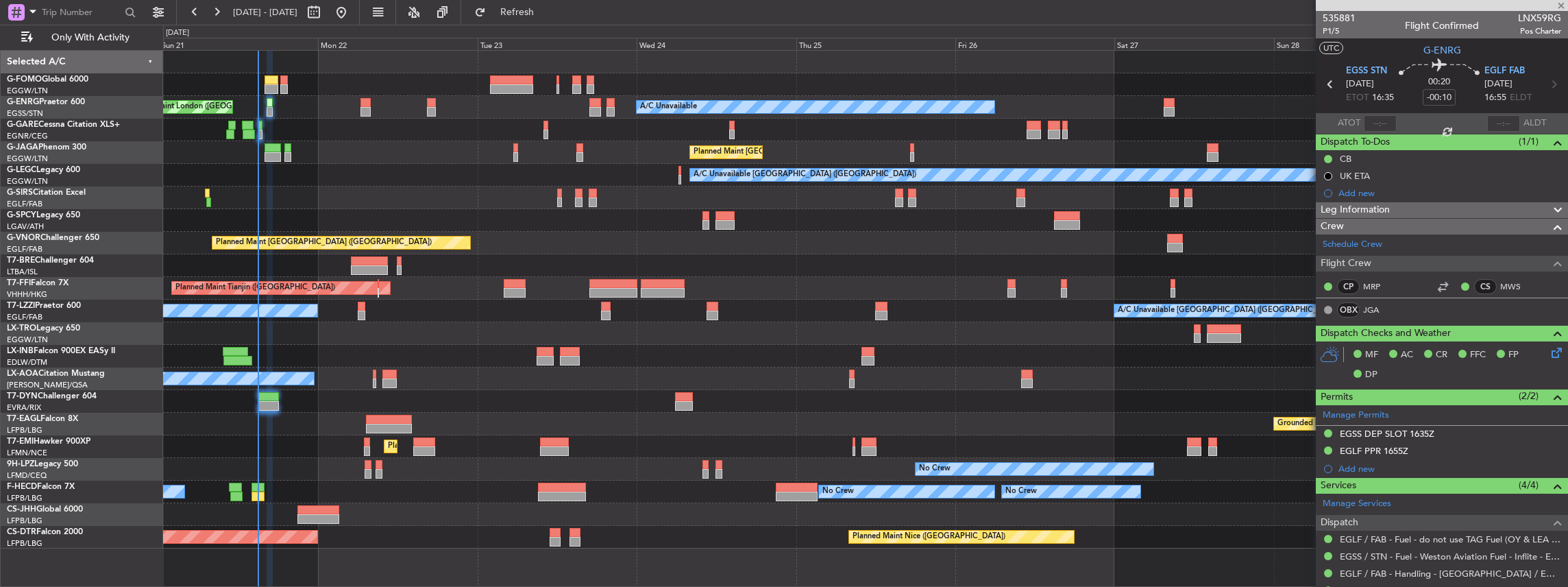
type input "1"
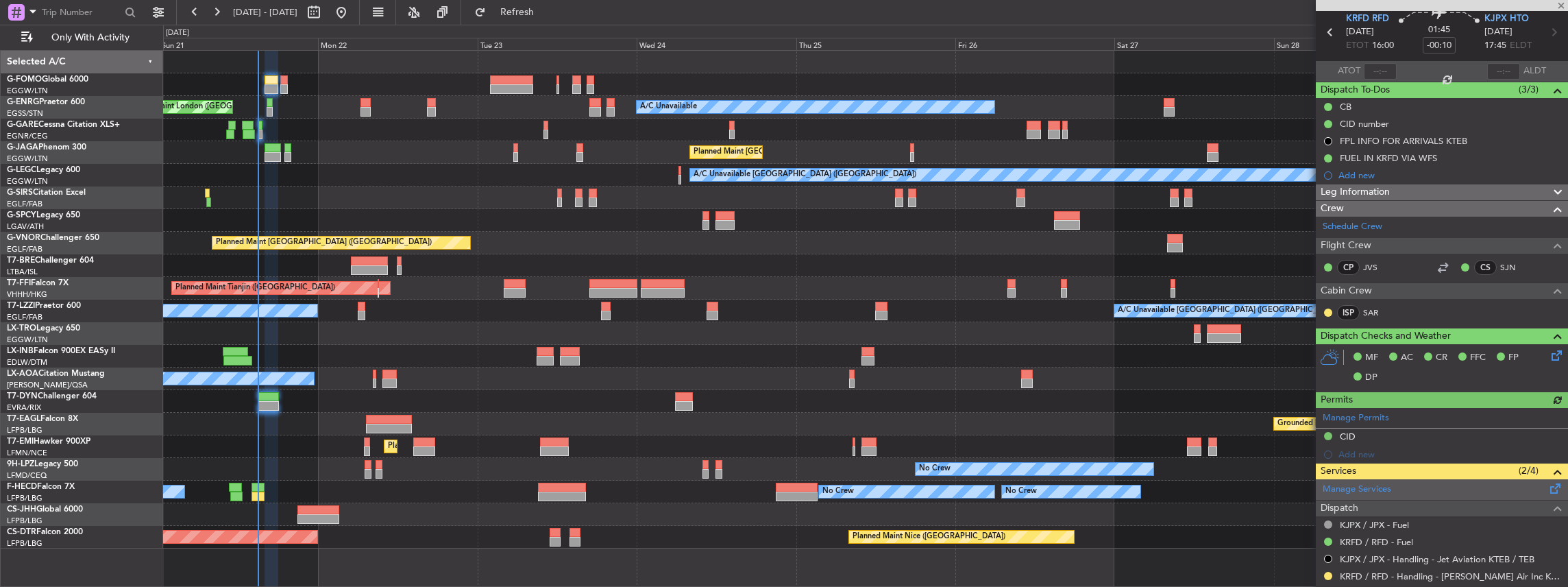
scroll to position [228, 0]
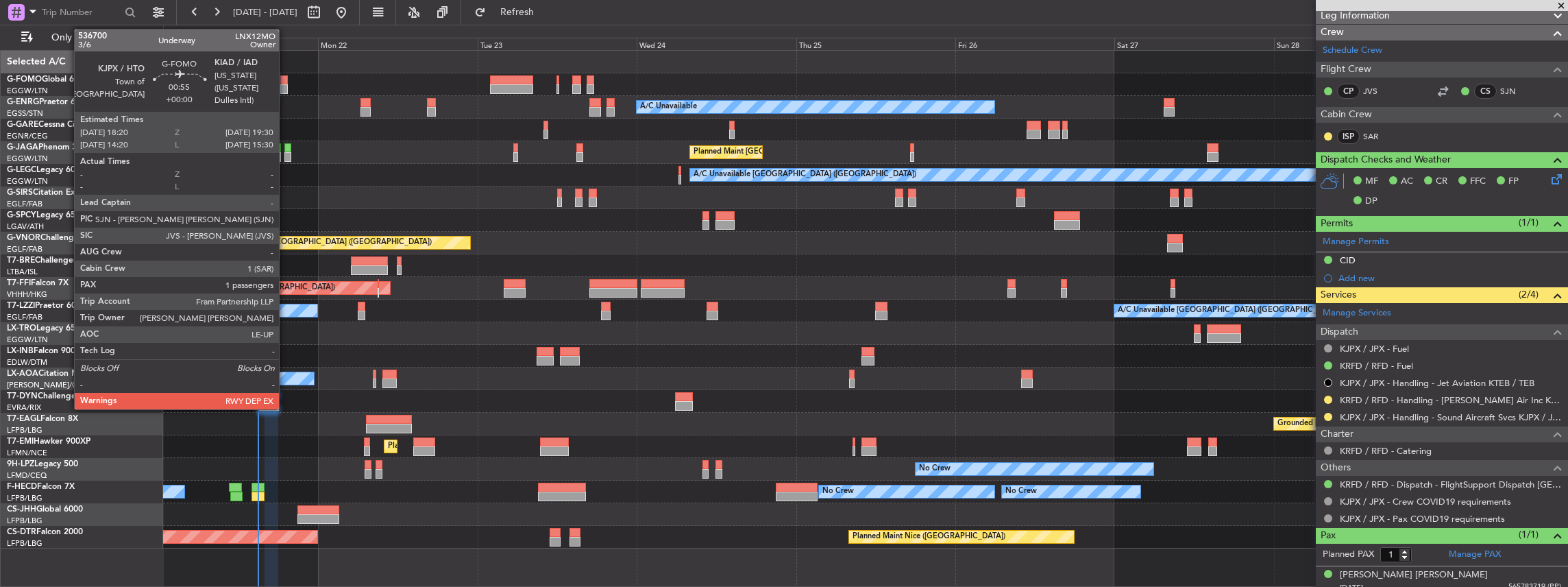
click at [285, 83] on div at bounding box center [284, 81] width 8 height 10
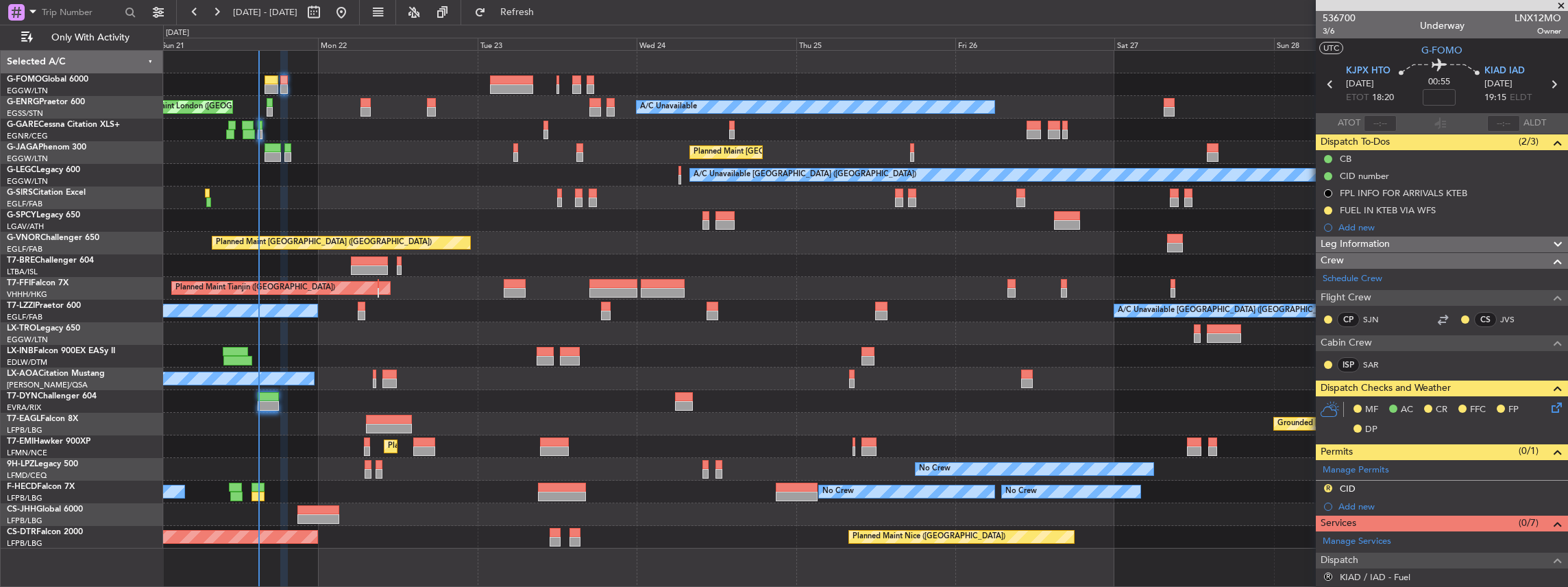
scroll to position [45, 0]
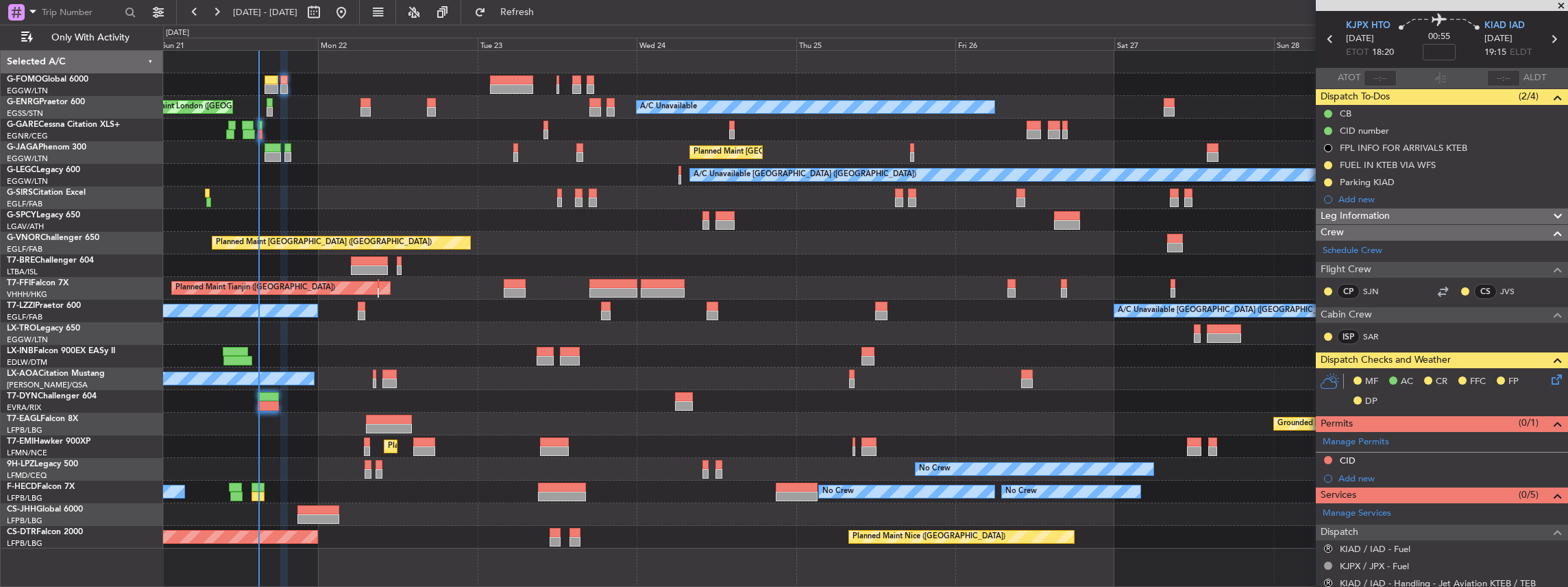
click at [1193, 69] on div at bounding box center [865, 62] width 1405 height 23
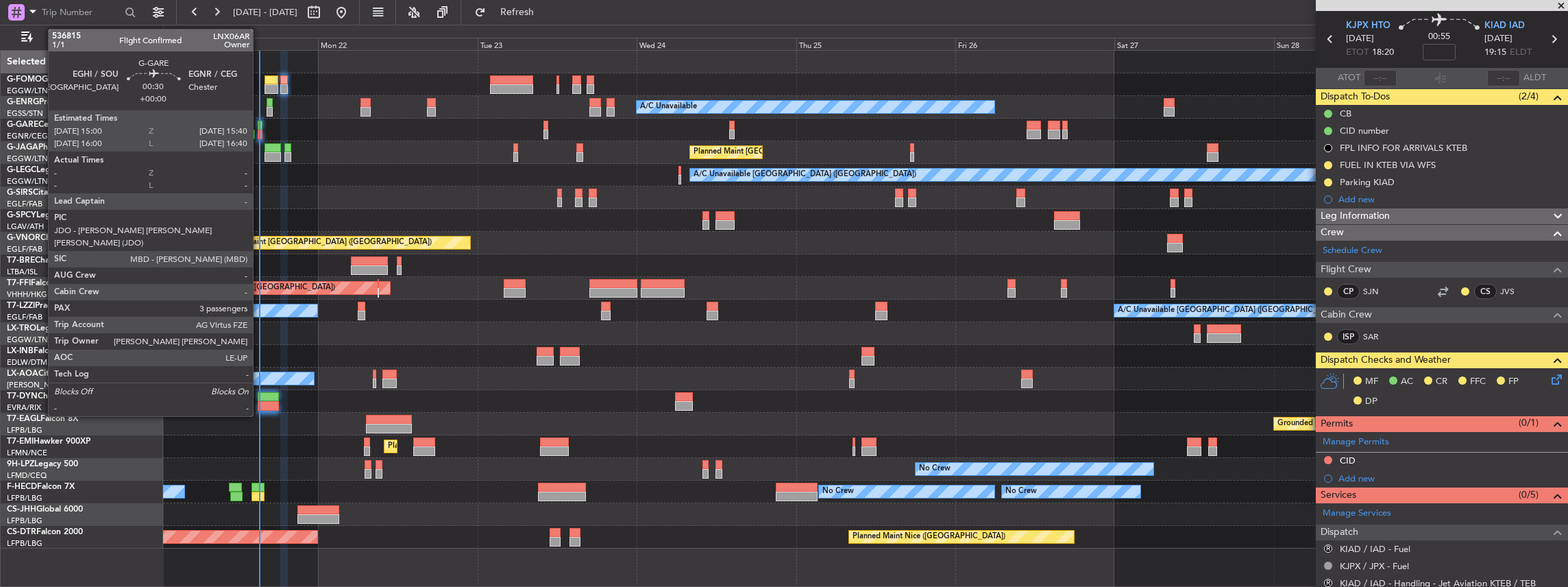
click at [260, 132] on div at bounding box center [260, 135] width 5 height 10
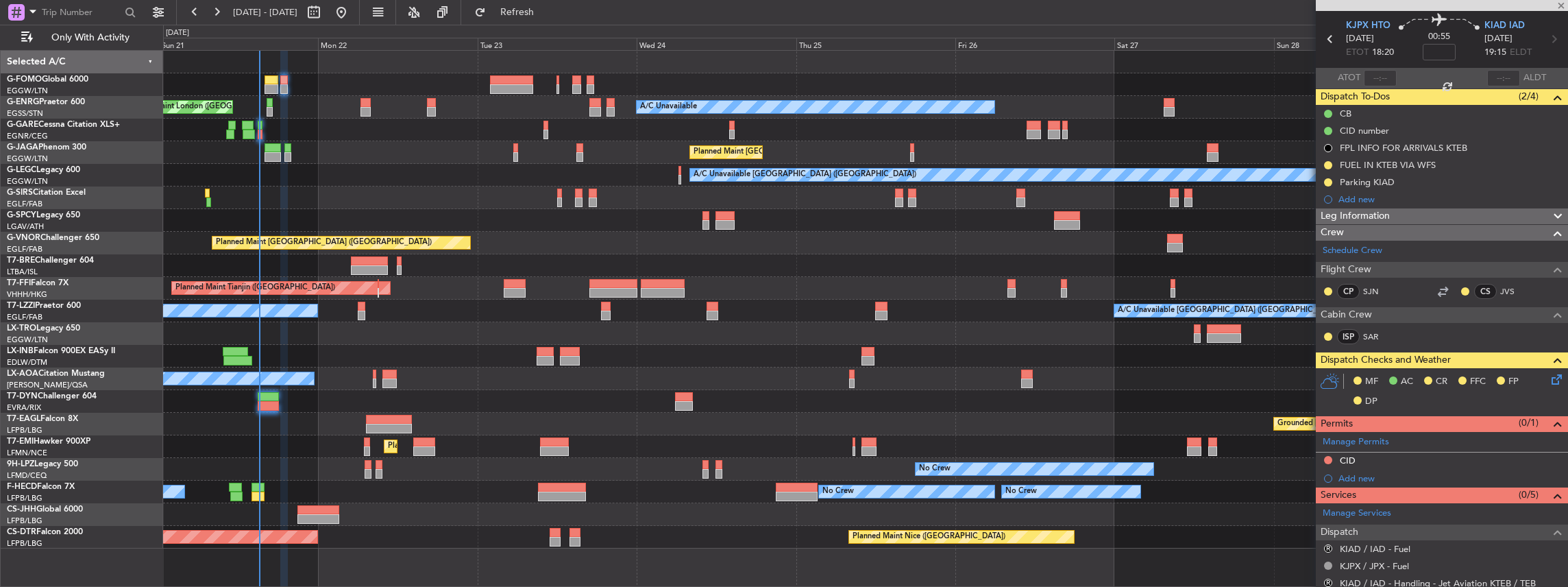
type input "3"
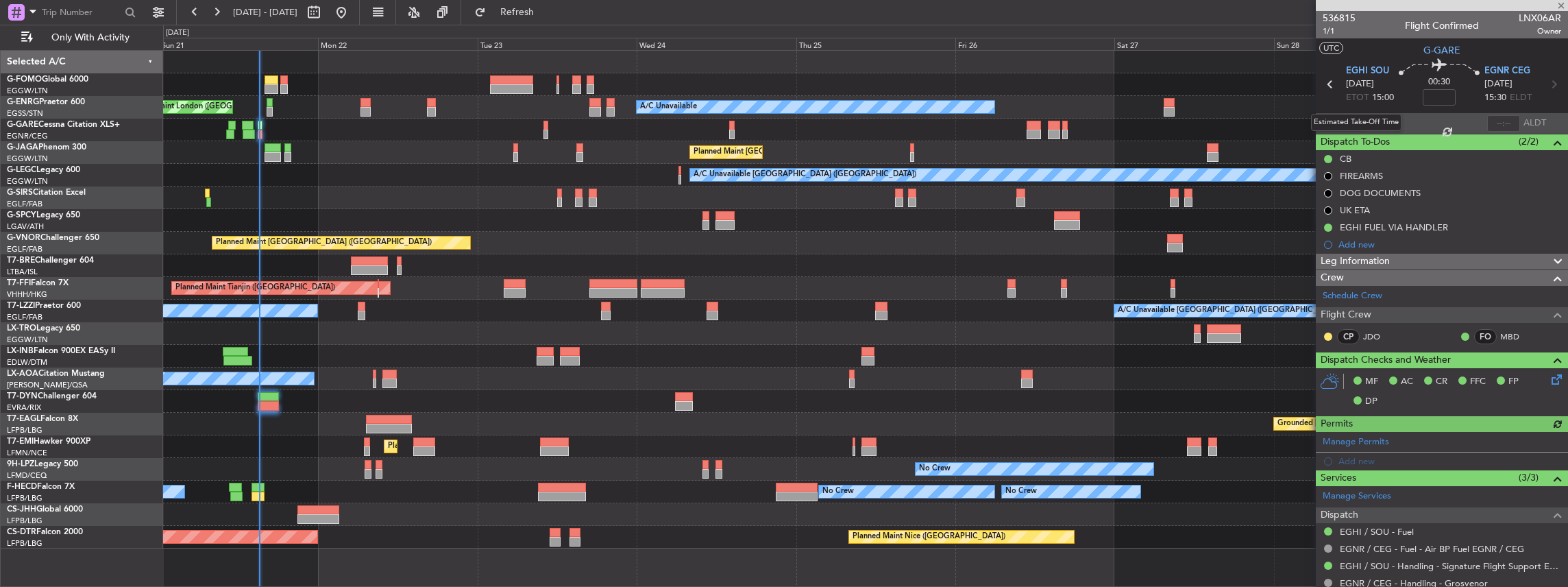
click at [1390, 128] on div "Estimated Take-Off Time" at bounding box center [1356, 122] width 91 height 17
click at [1383, 124] on input "text" at bounding box center [1380, 123] width 32 height 17
type input "15:04"
click at [530, 8] on button "Refresh" at bounding box center [510, 12] width 83 height 22
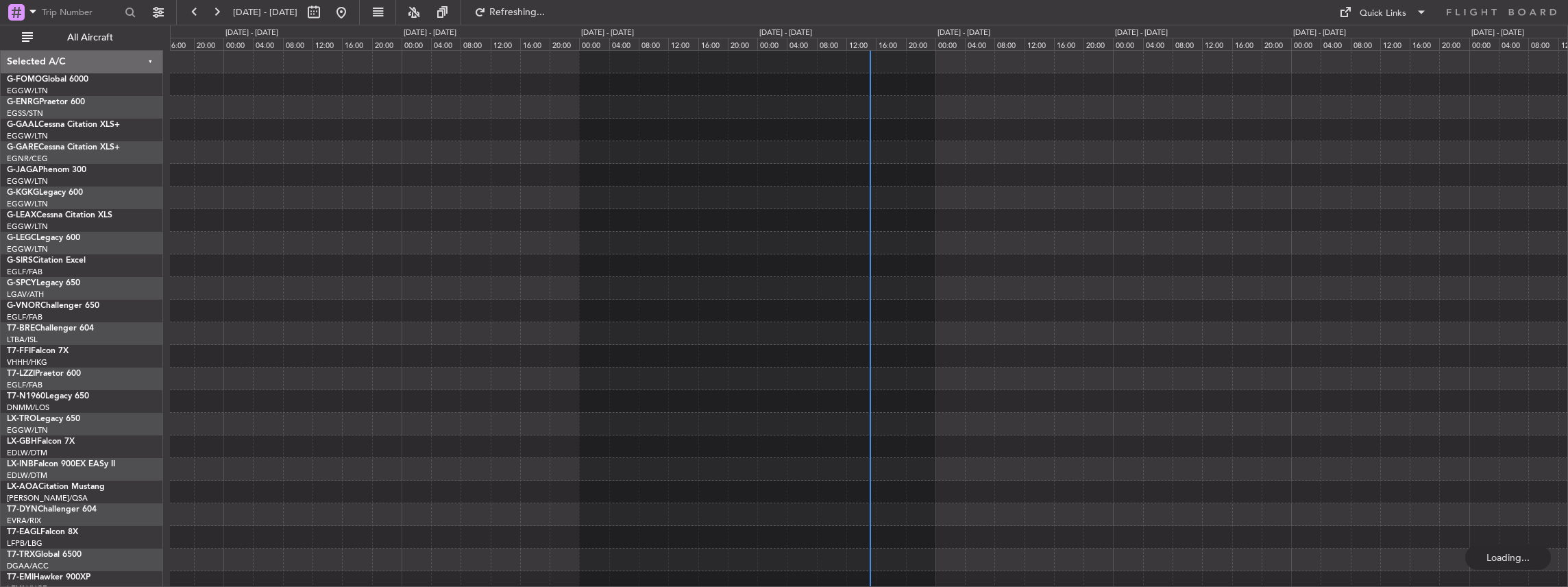
drag, startPoint x: 970, startPoint y: 402, endPoint x: 874, endPoint y: 397, distance: 96.1
click at [874, 397] on fb-flight-board "16 Sep 2025 - 26 Sep 2025 Refreshing... Quick Links All Aircraft Selected A/C G…" at bounding box center [784, 298] width 1568 height 577
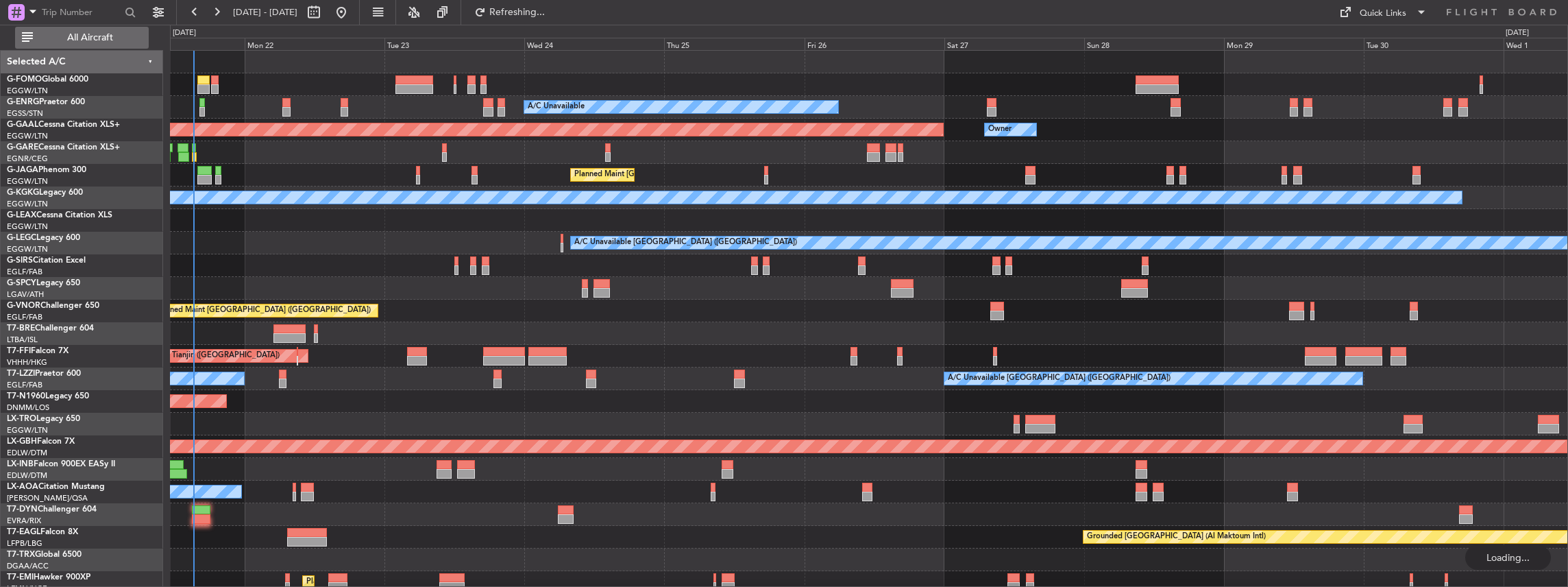
click at [86, 33] on span "All Aircraft" at bounding box center [90, 37] width 109 height 10
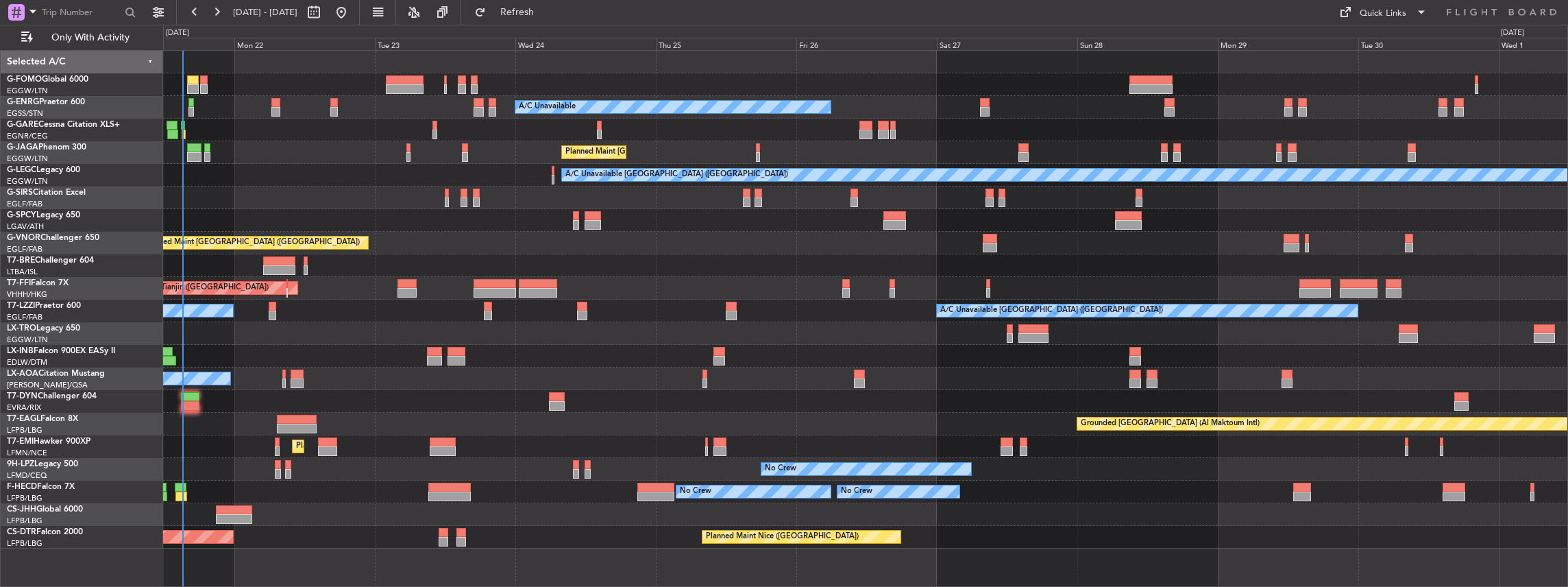
click at [356, 329] on div "A/C Unavailable AOG Maint London (Stansted) Planned Maint London (Luton) A/C Un…" at bounding box center [865, 300] width 1405 height 498
